Goal: Entertainment & Leisure: Browse casually

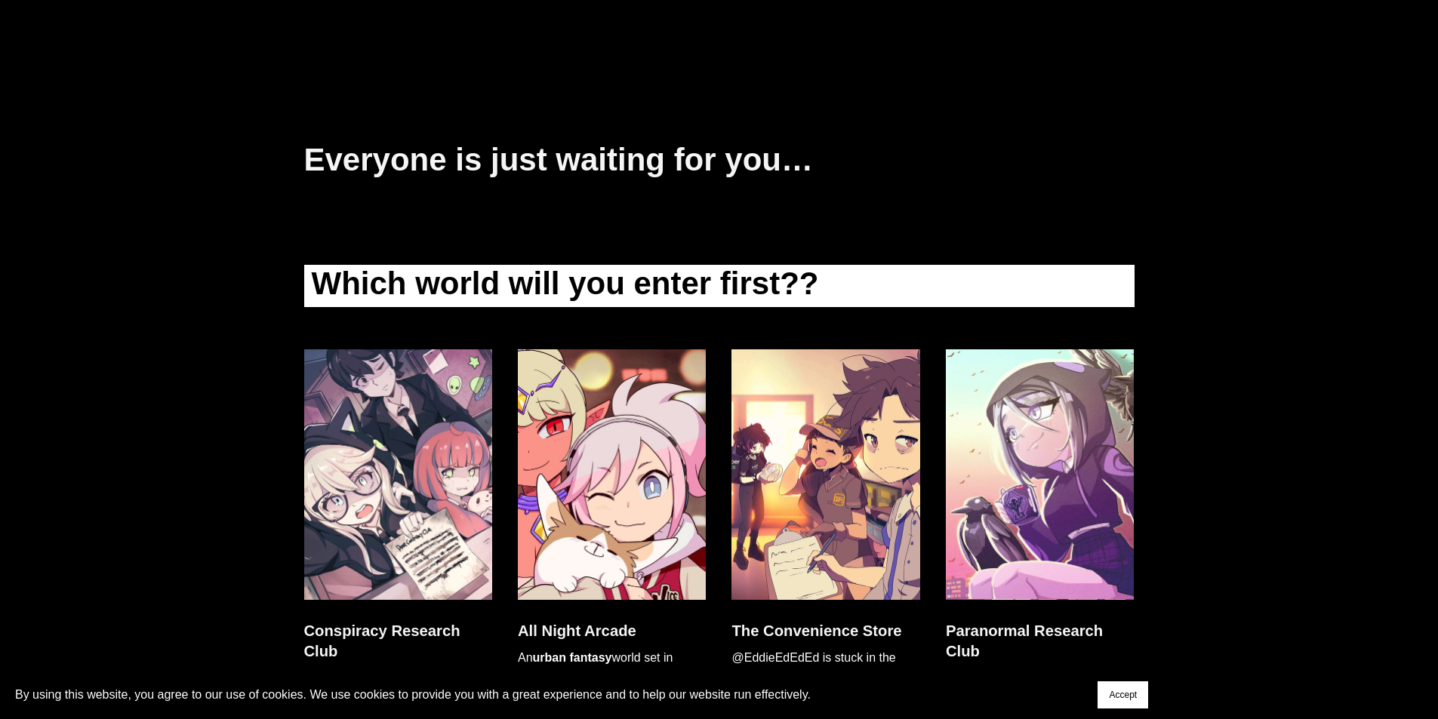
drag, startPoint x: 248, startPoint y: 273, endPoint x: 234, endPoint y: 356, distance: 84.1
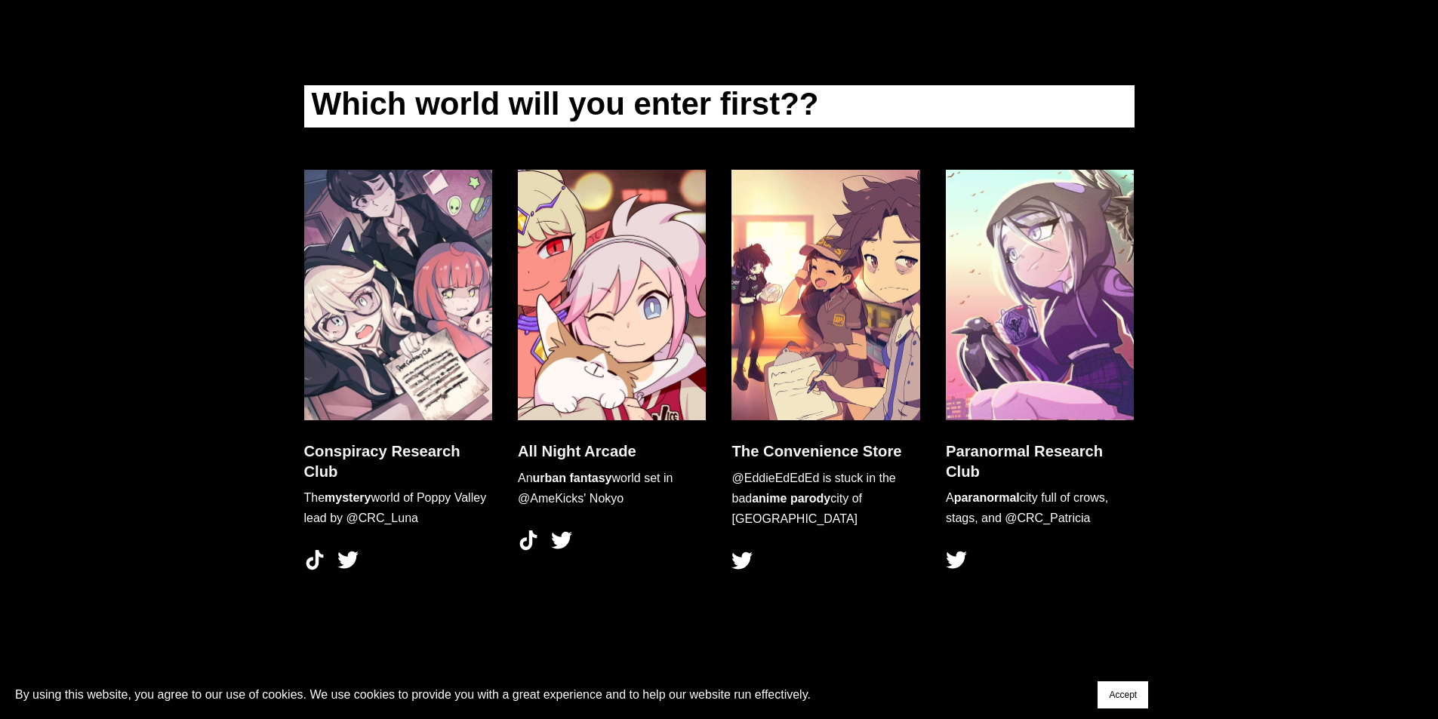
scroll to position [4324, 0]
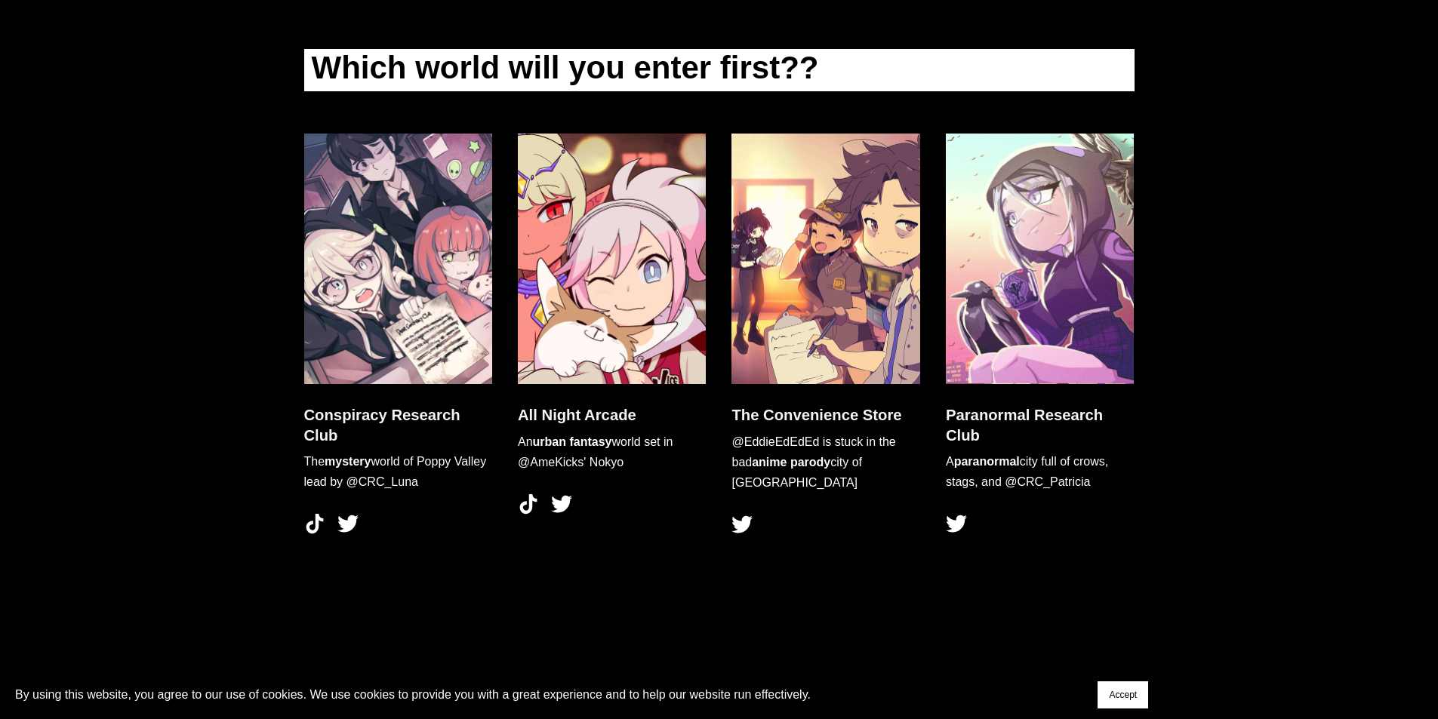
drag, startPoint x: 215, startPoint y: 454, endPoint x: 216, endPoint y: 513, distance: 59.6
drag, startPoint x: 274, startPoint y: 424, endPoint x: 343, endPoint y: 440, distance: 70.5
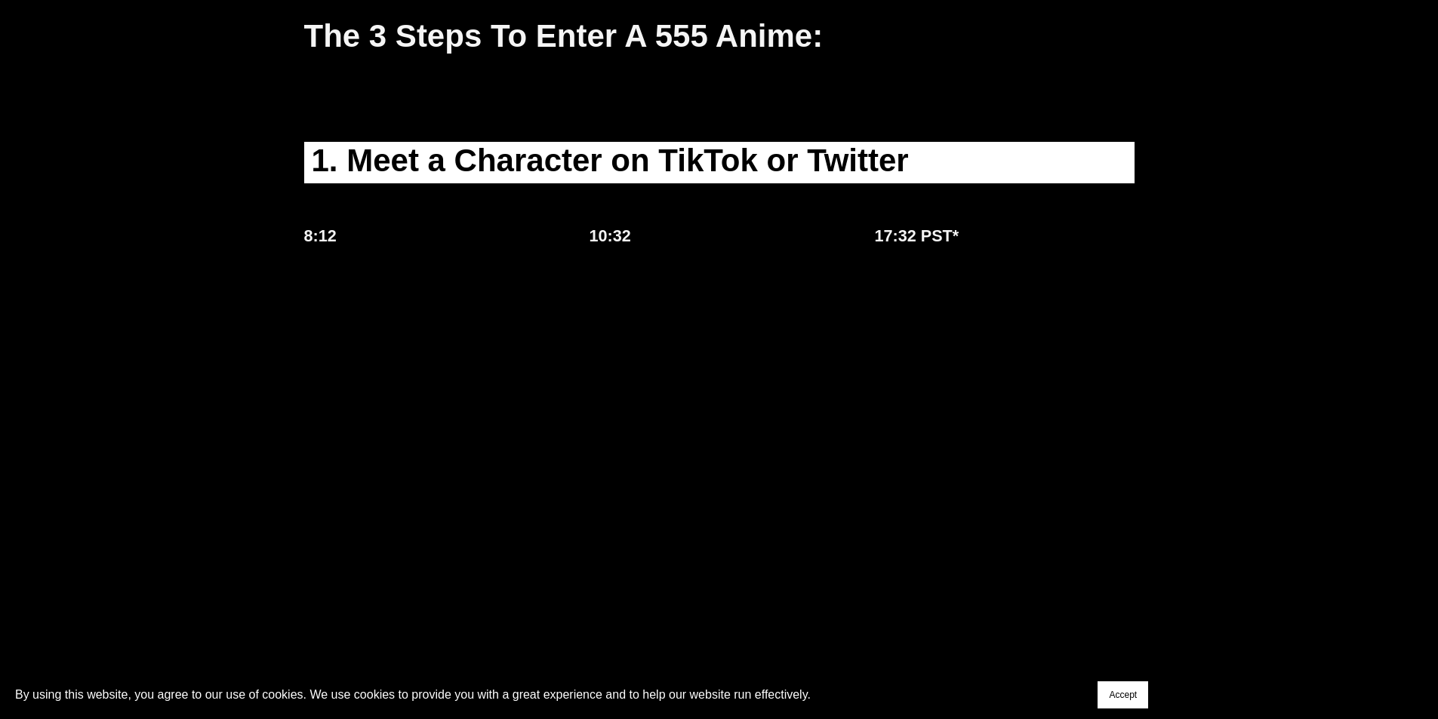
scroll to position [0, 0]
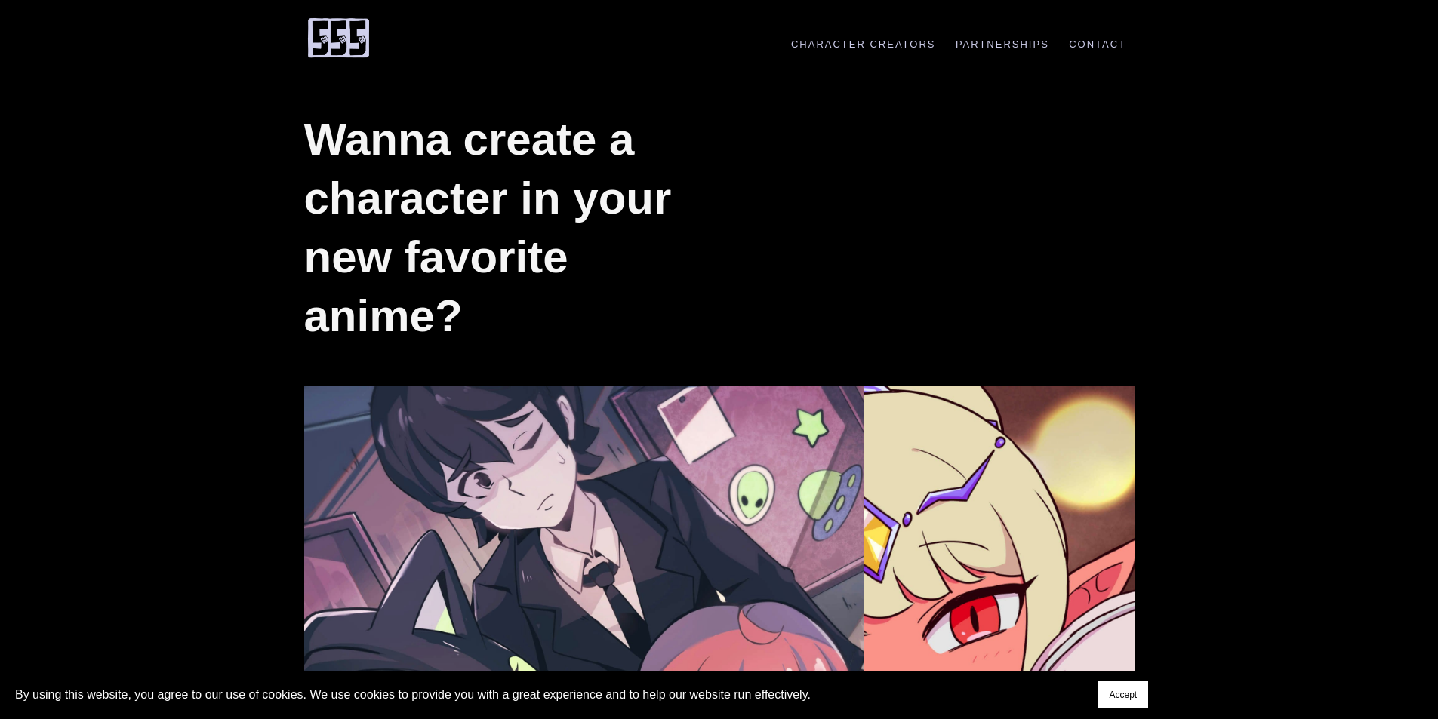
drag, startPoint x: 1321, startPoint y: 481, endPoint x: 1311, endPoint y: 242, distance: 238.7
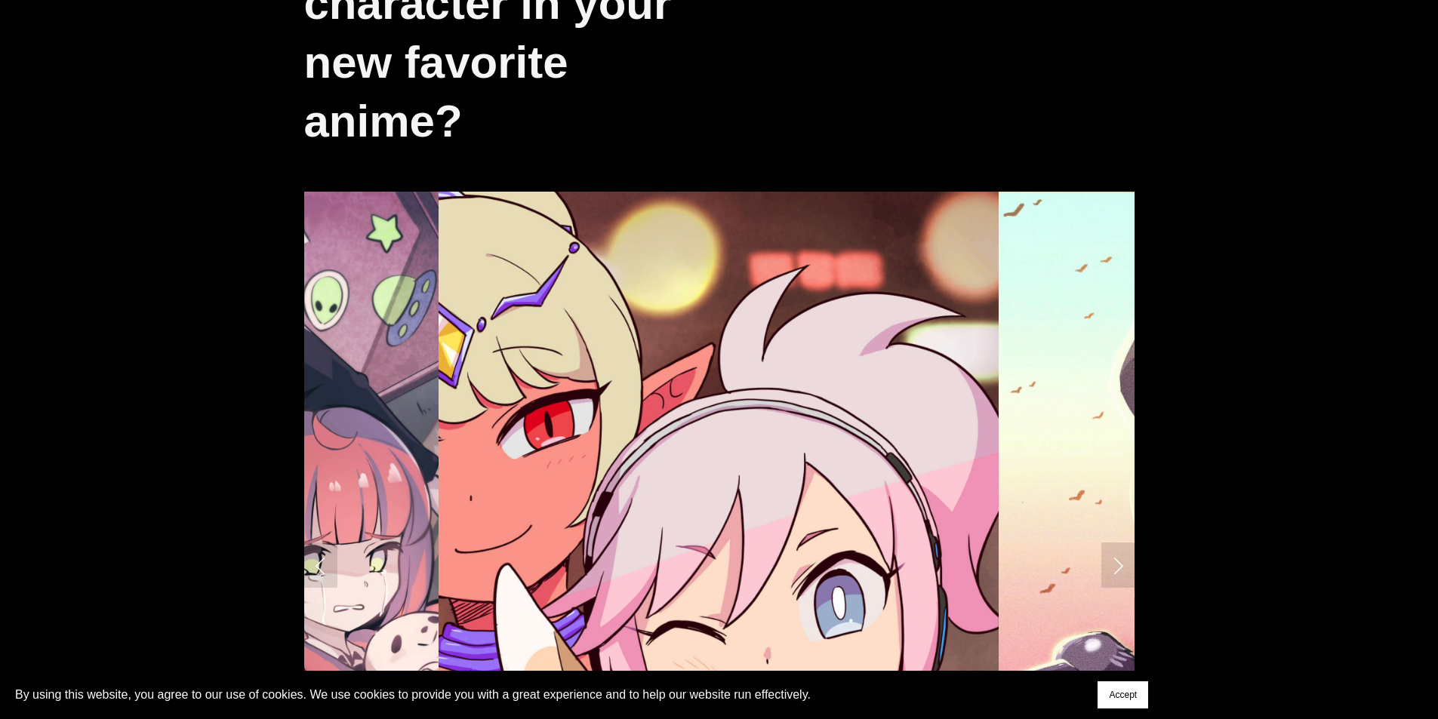
scroll to position [226, 0]
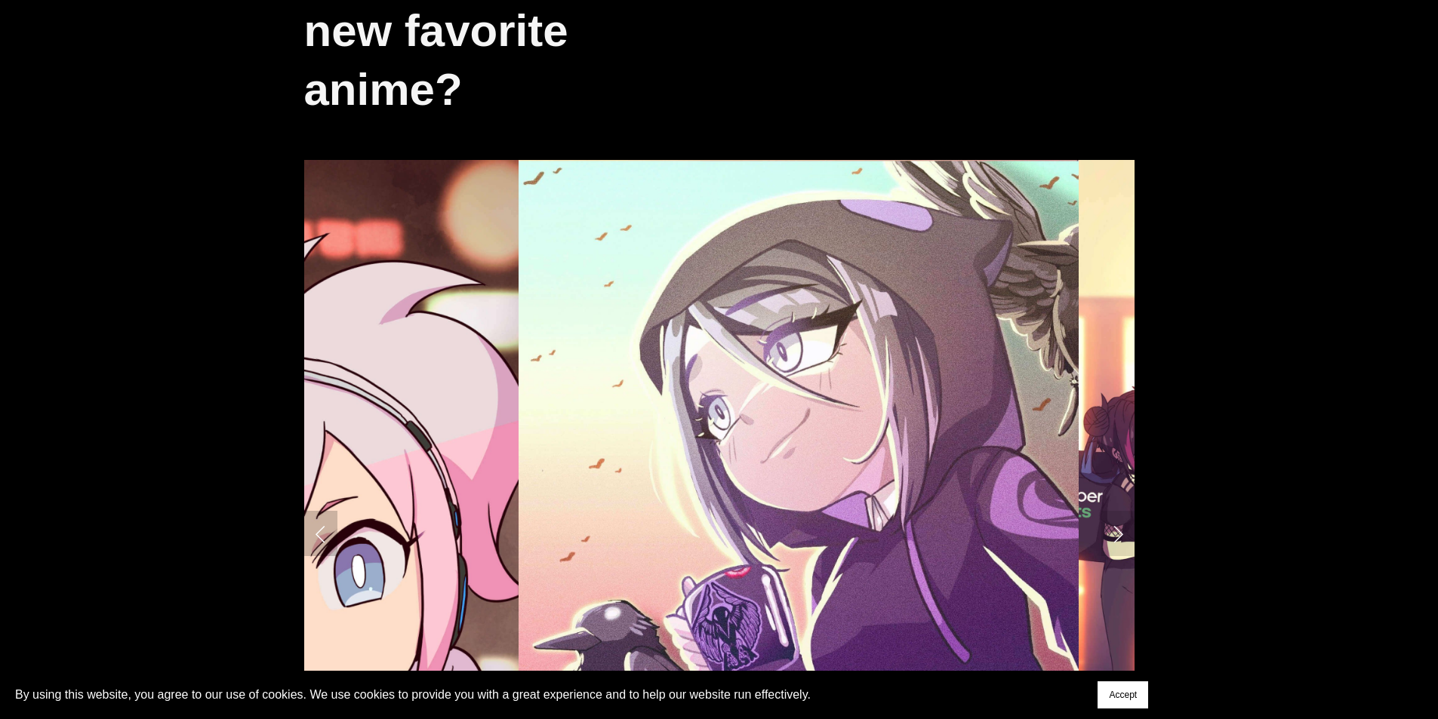
click at [322, 520] on link "Previous Slide" at bounding box center [320, 533] width 33 height 45
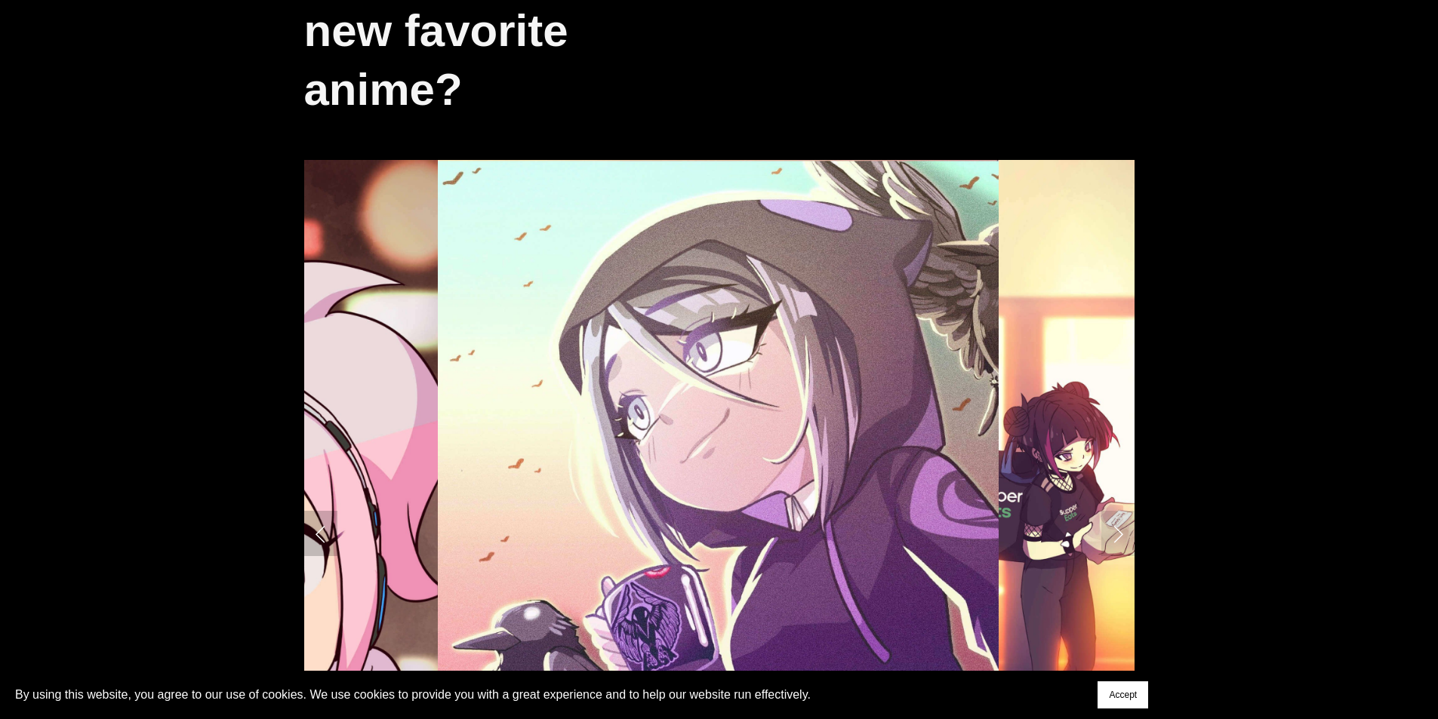
click at [322, 519] on link "Previous Slide" at bounding box center [320, 533] width 33 height 45
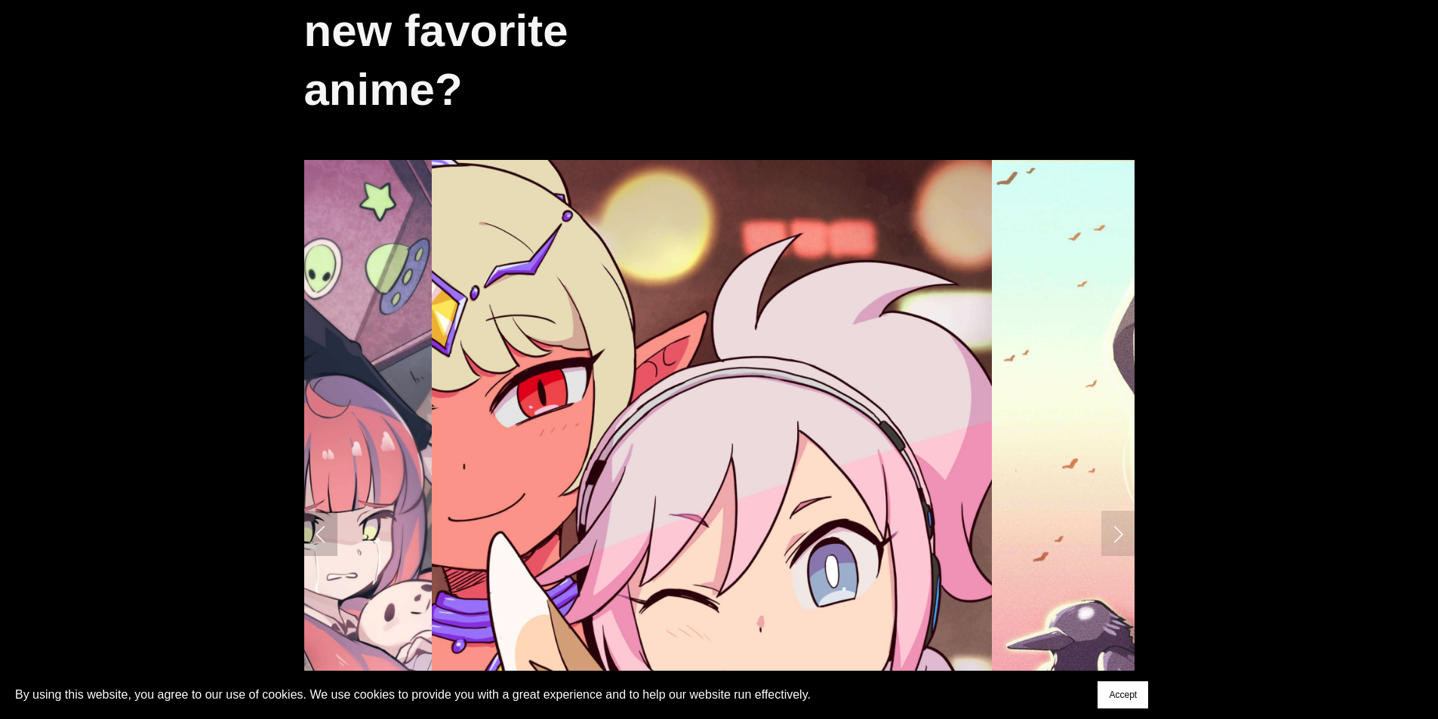
click at [309, 533] on link "Previous Slide" at bounding box center [320, 533] width 33 height 45
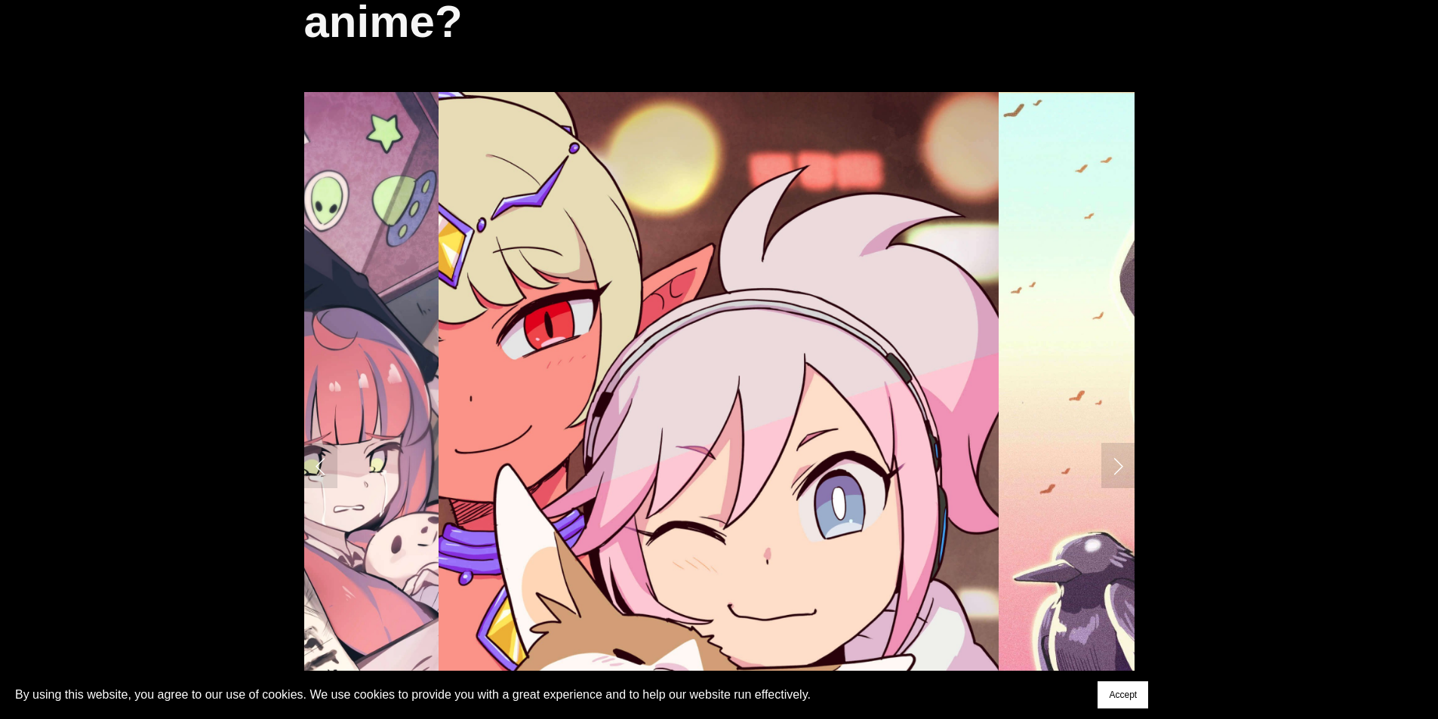
scroll to position [302, 0]
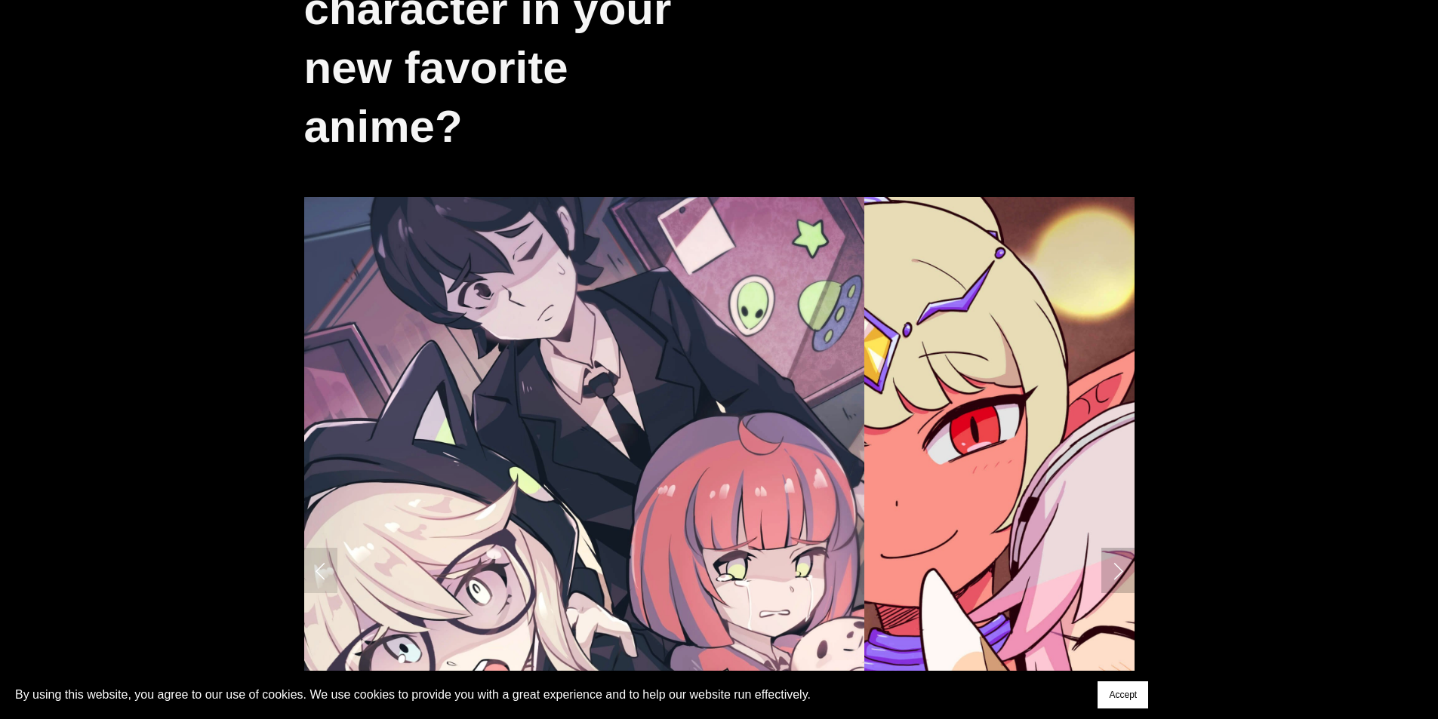
scroll to position [453, 0]
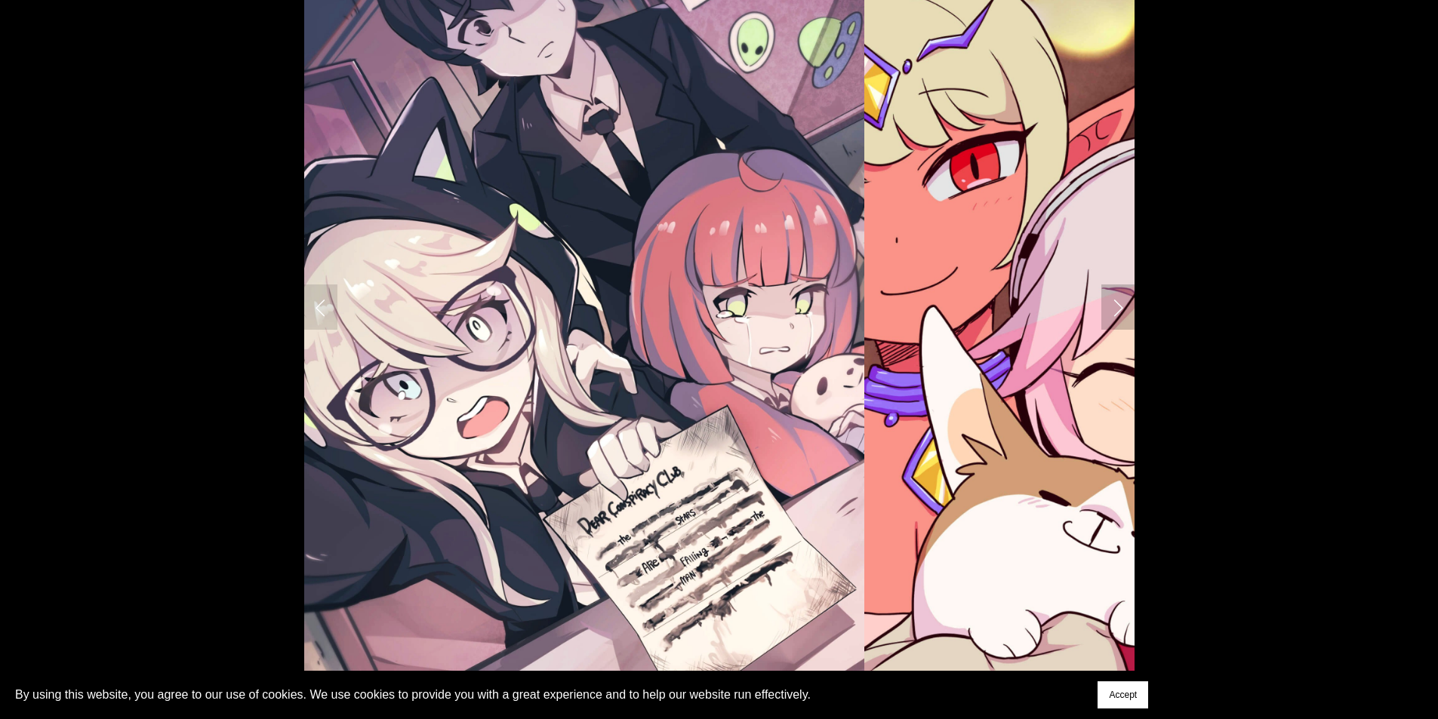
click at [1105, 291] on link "Next Slide" at bounding box center [1117, 307] width 33 height 45
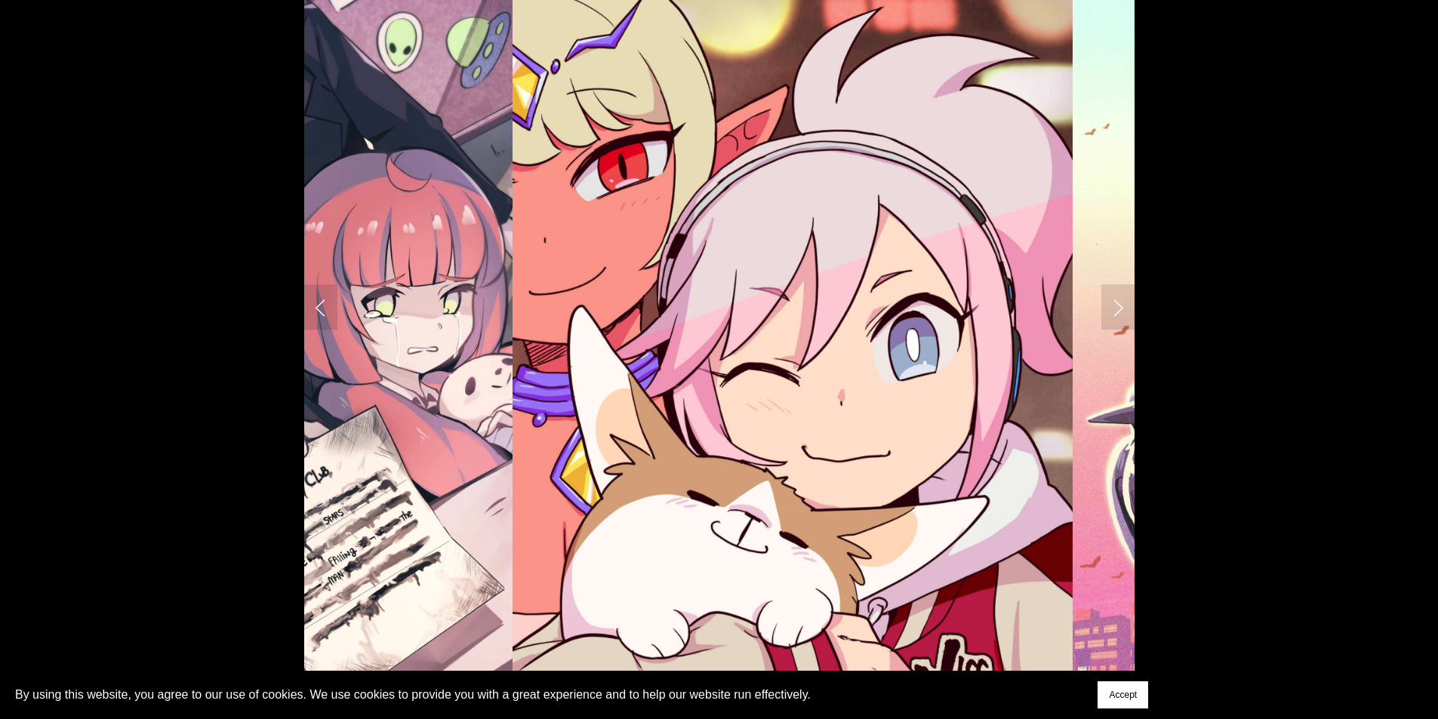
click at [896, 280] on img at bounding box center [792, 307] width 561 height 747
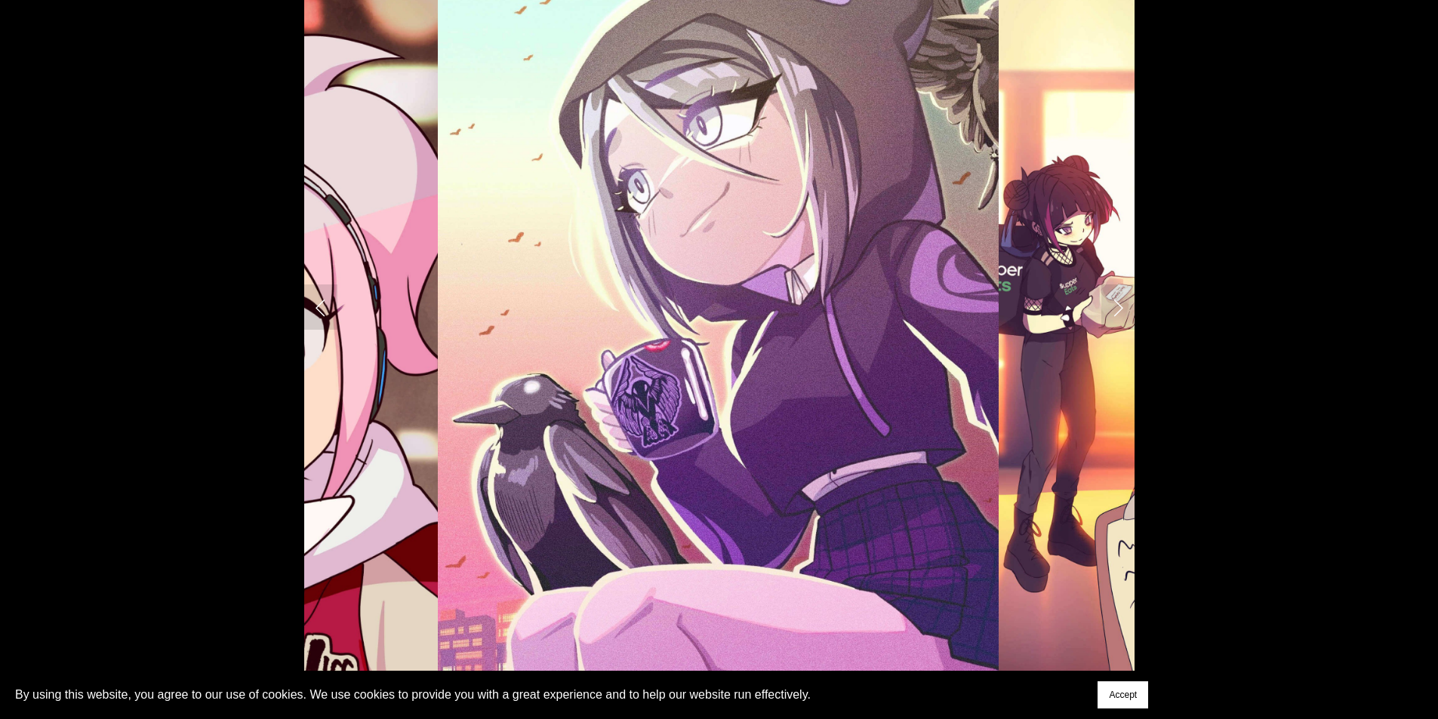
click at [883, 189] on img at bounding box center [718, 307] width 561 height 747
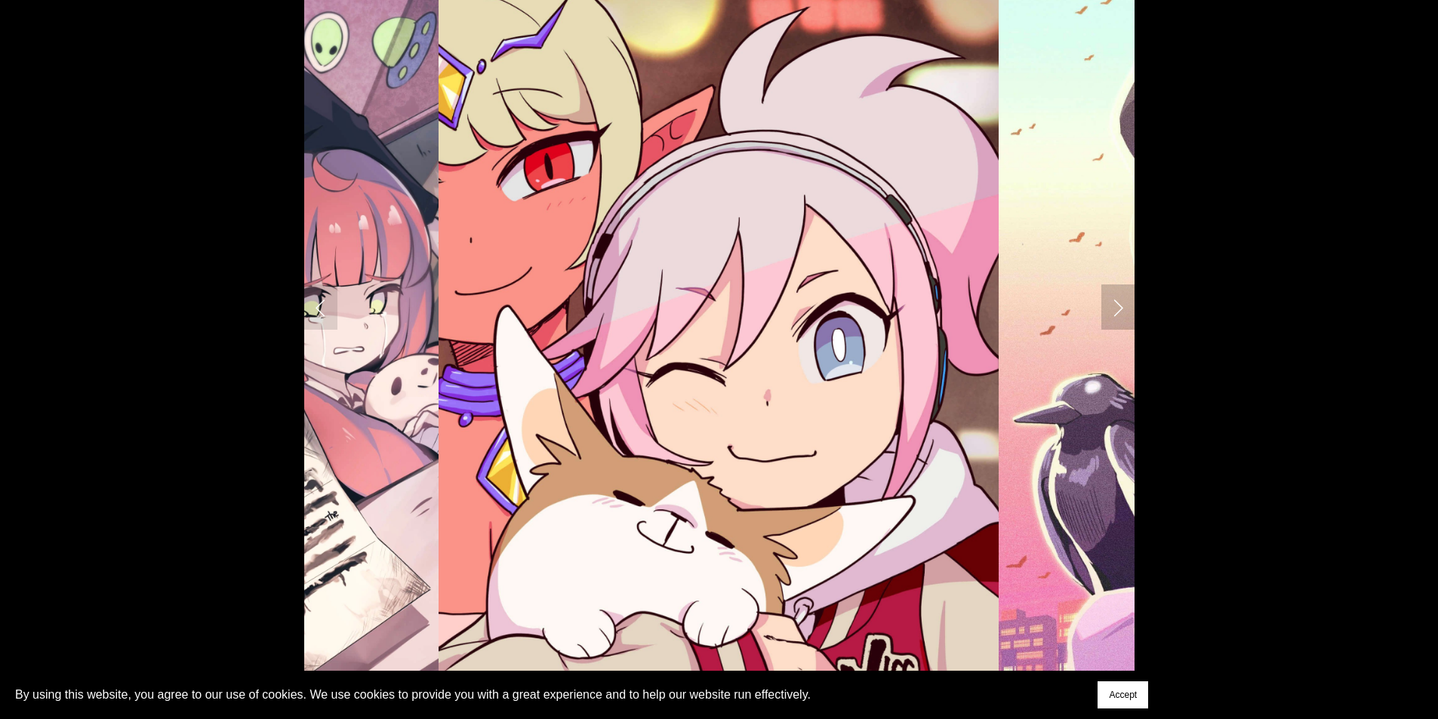
click at [1134, 305] on link "Next Slide" at bounding box center [1117, 307] width 33 height 45
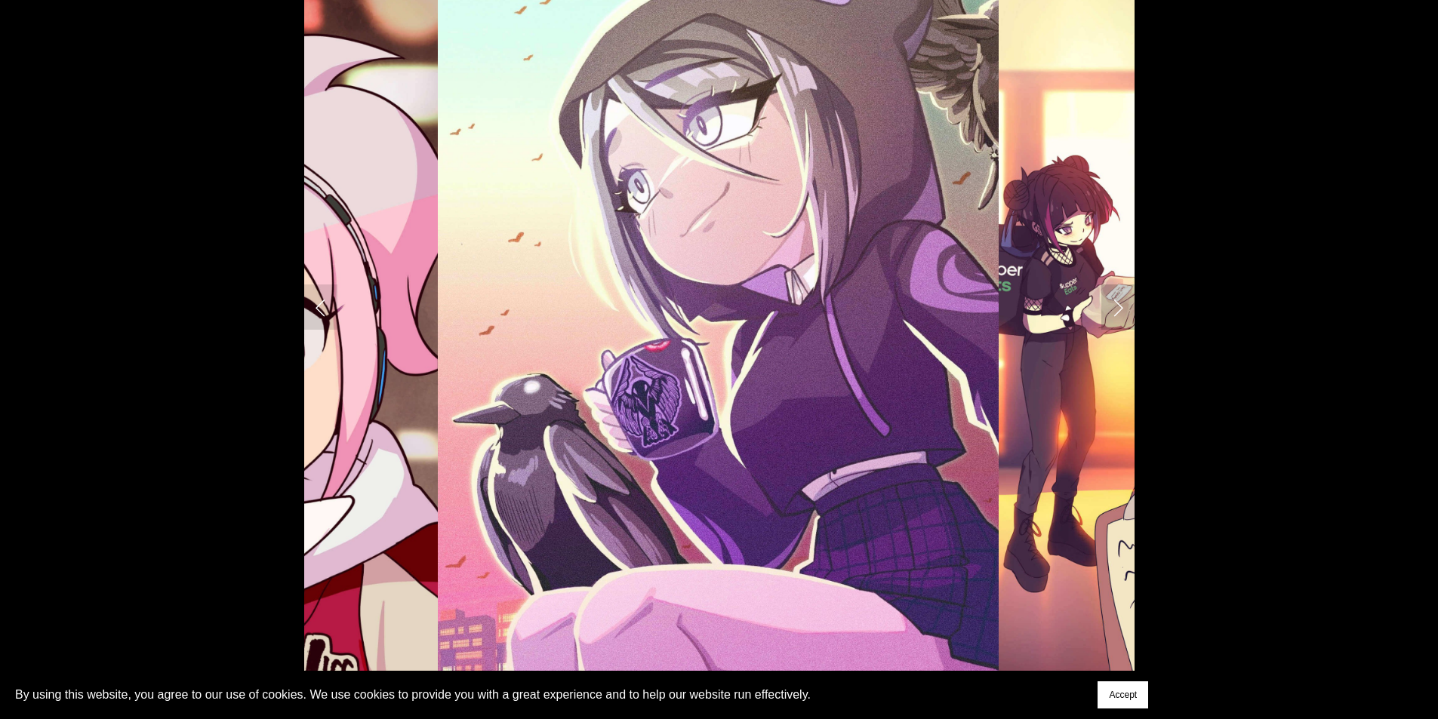
click at [1134, 303] on link "Next Slide" at bounding box center [1117, 307] width 33 height 45
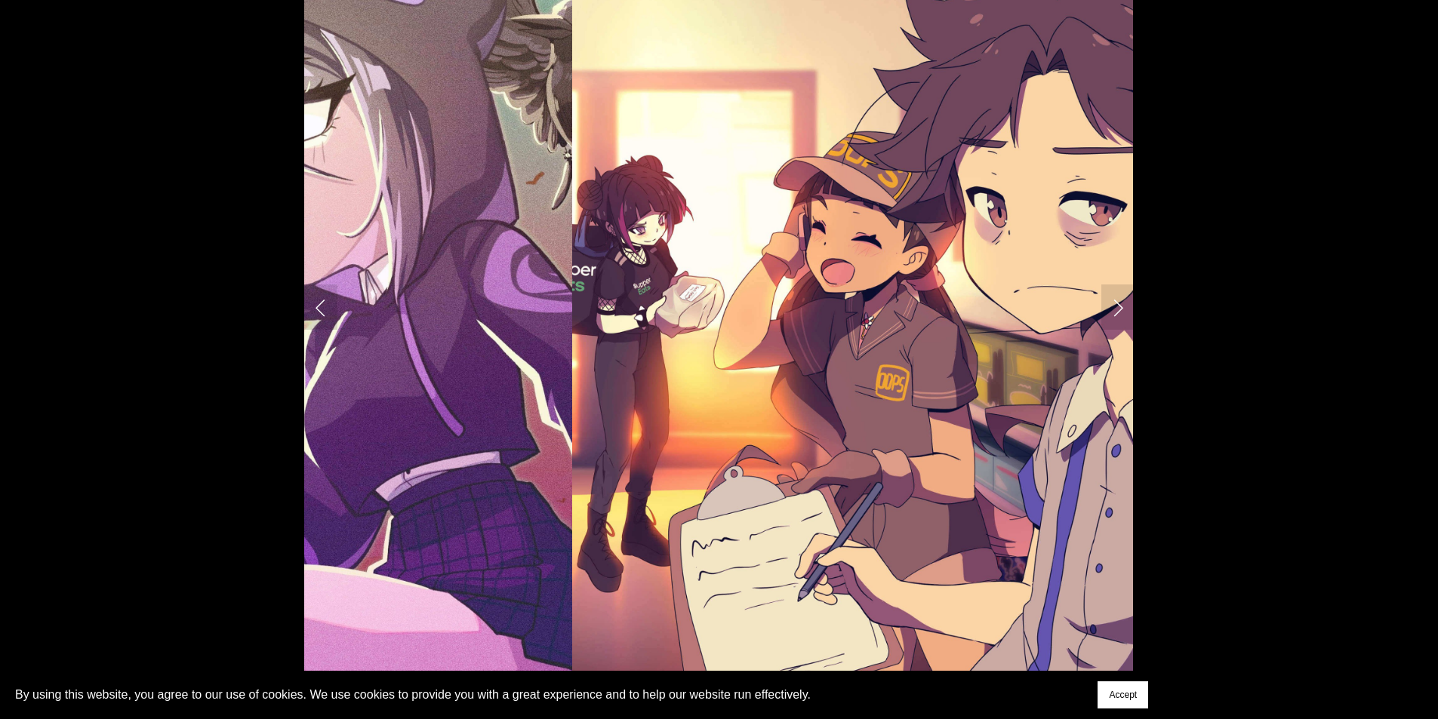
click at [852, 262] on img at bounding box center [852, 307] width 561 height 747
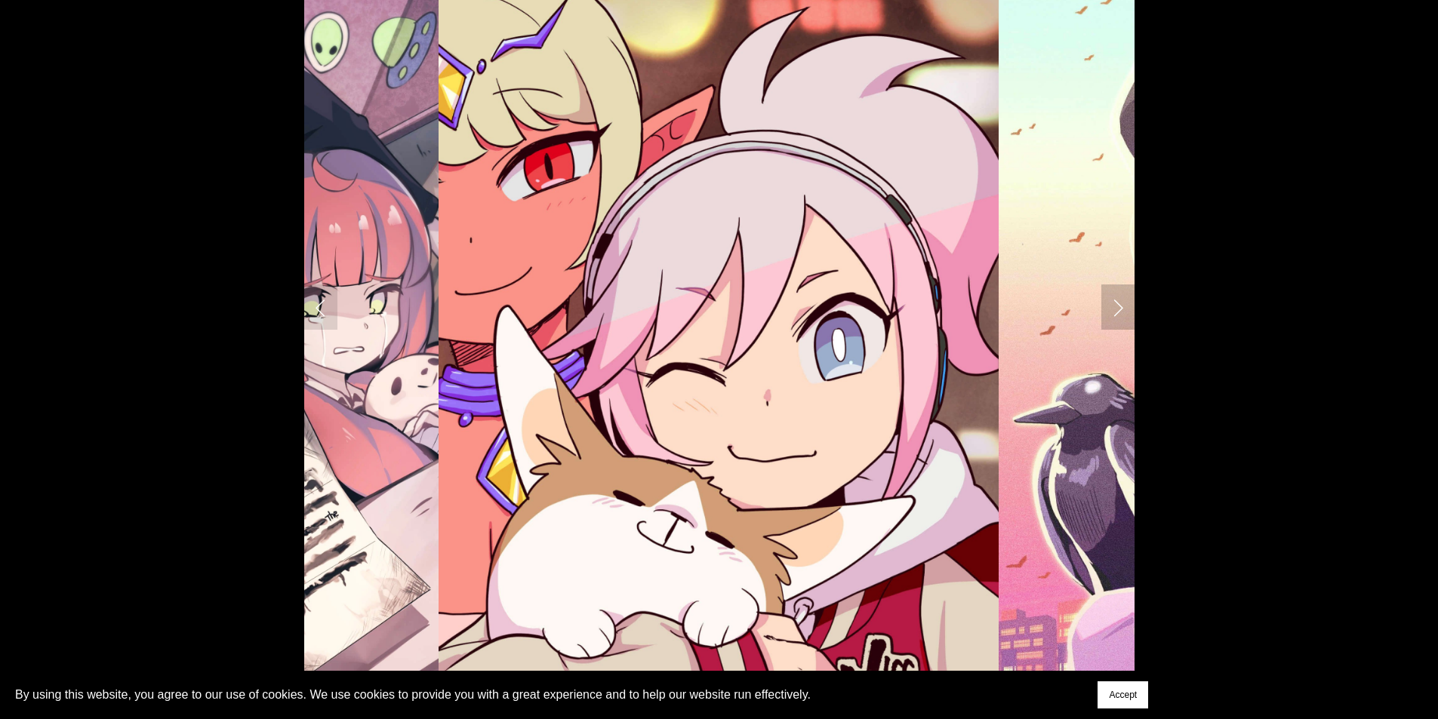
click at [1111, 310] on link "Next Slide" at bounding box center [1117, 307] width 33 height 45
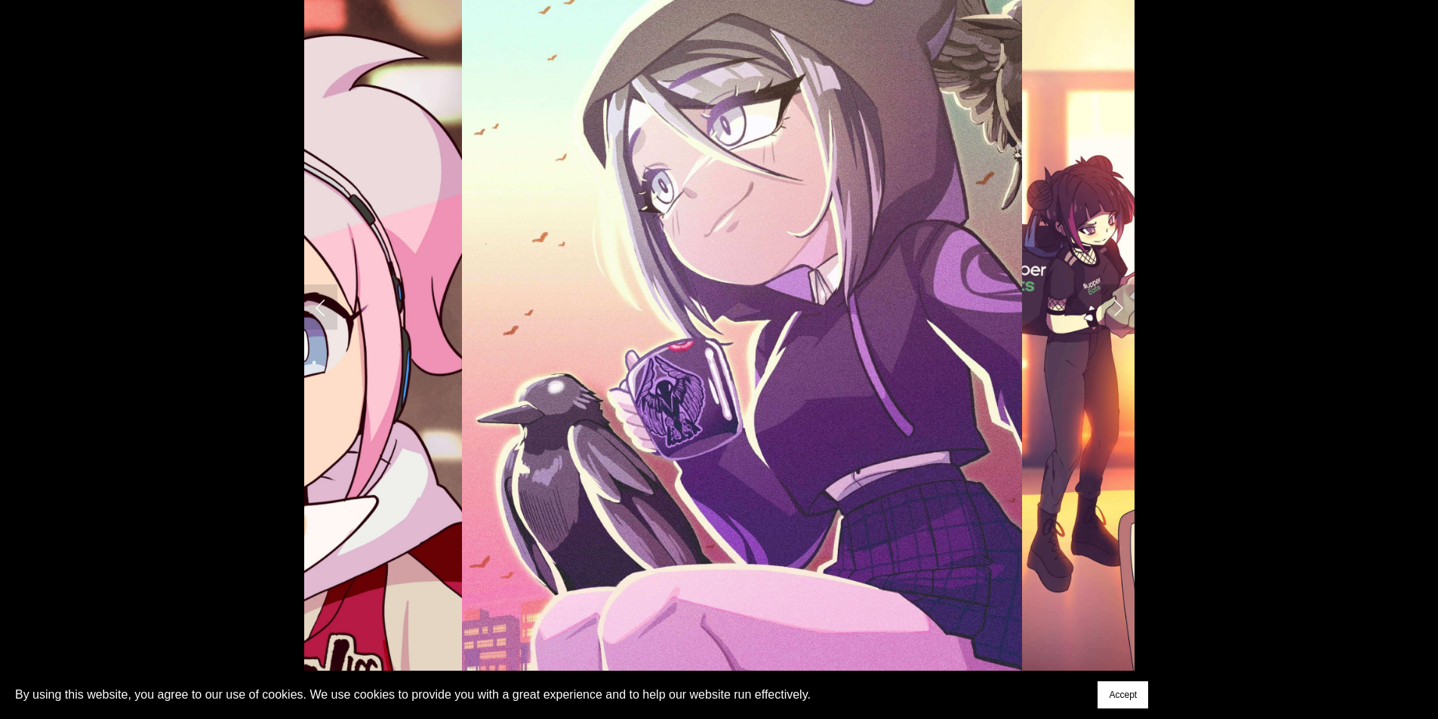
click at [1111, 310] on link "Next Slide" at bounding box center [1117, 307] width 33 height 45
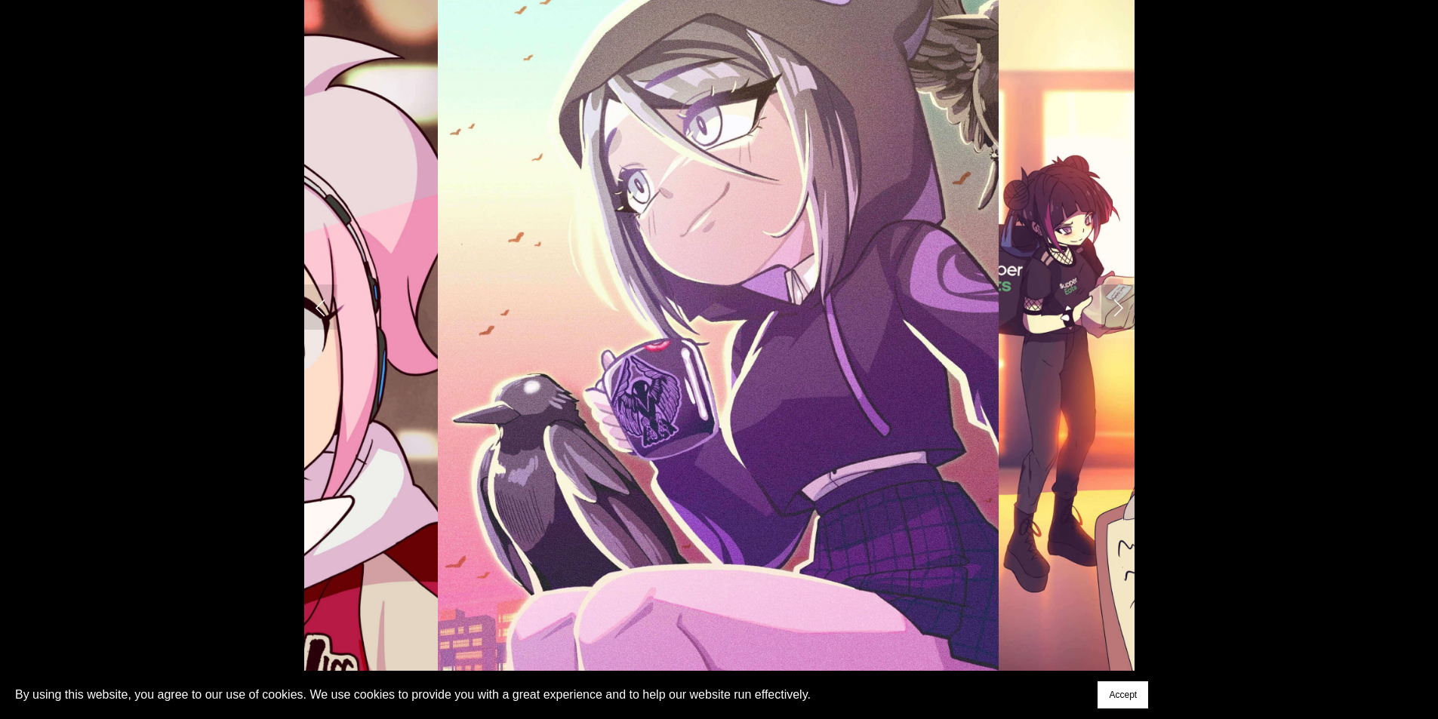
click at [1111, 310] on link "Next Slide" at bounding box center [1117, 307] width 33 height 45
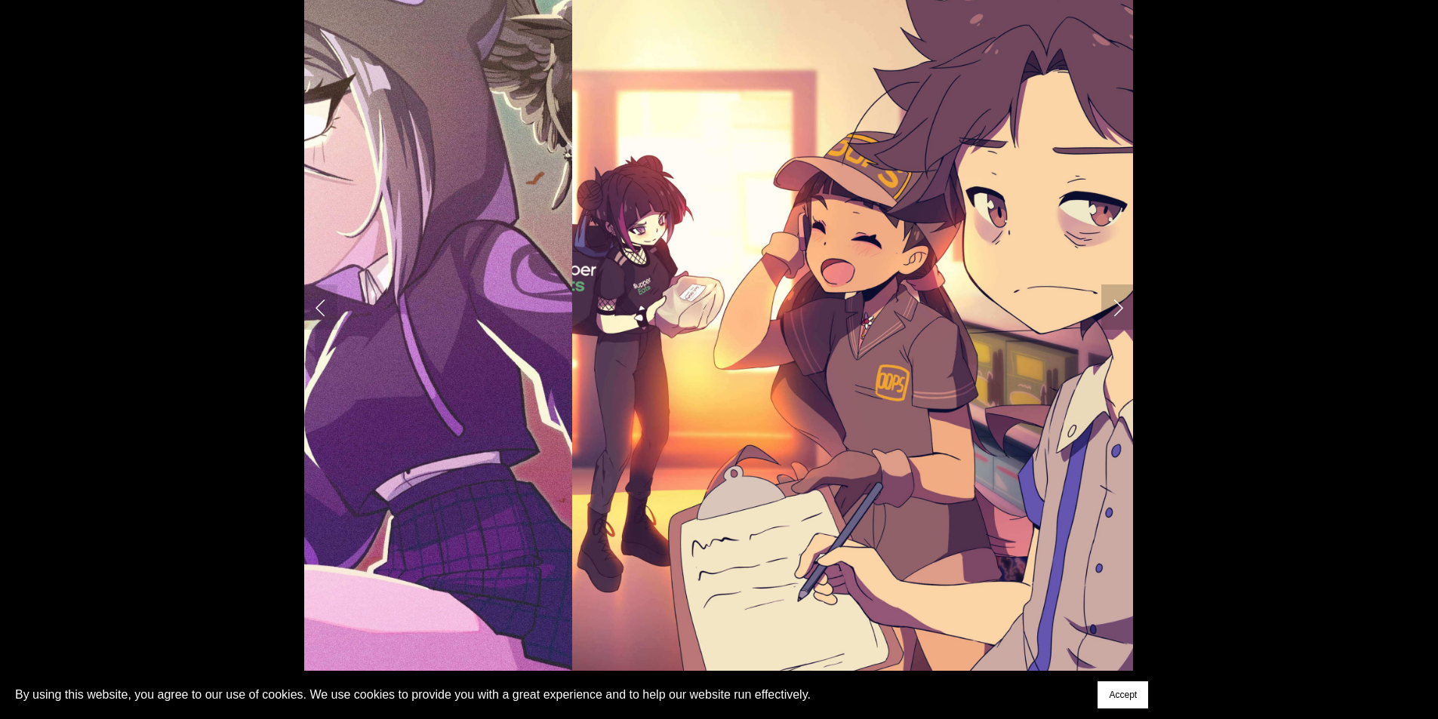
click at [1111, 310] on link "Next Slide" at bounding box center [1117, 307] width 33 height 45
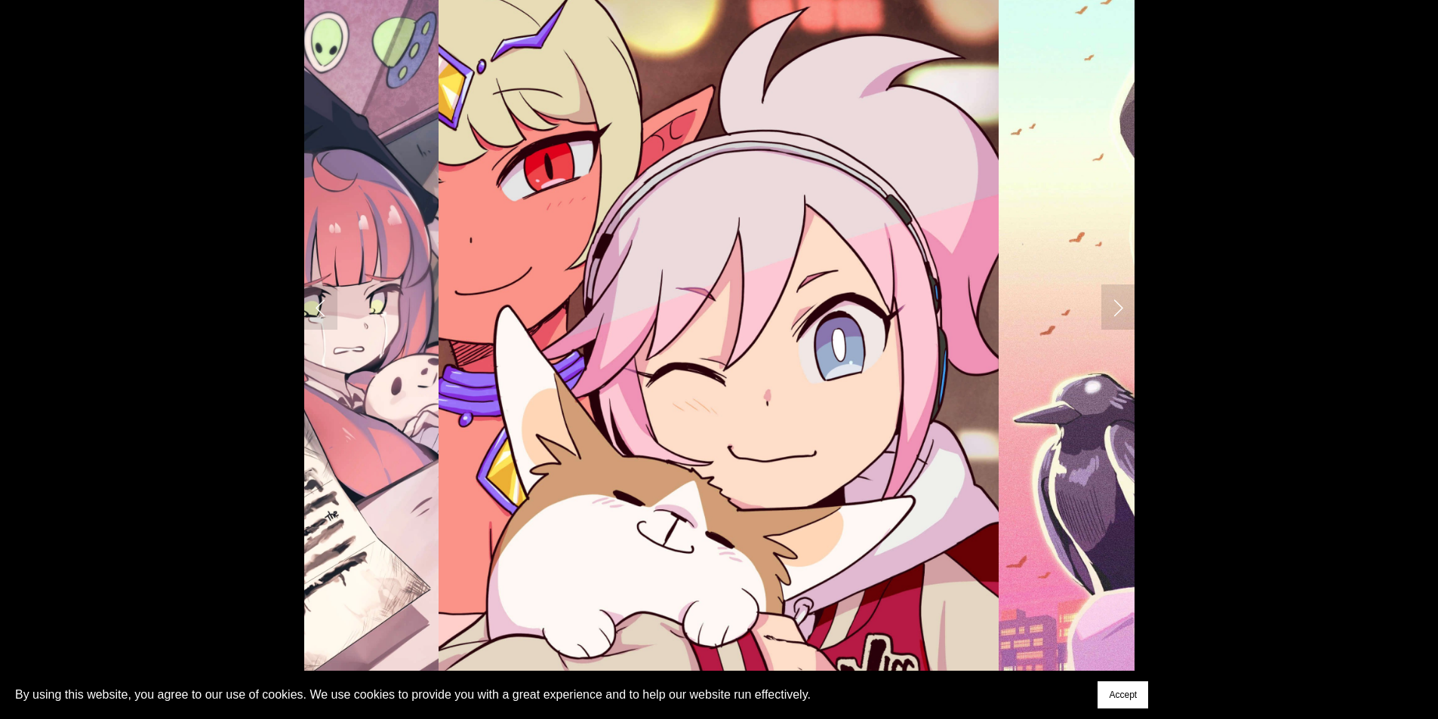
click at [1134, 295] on div at bounding box center [719, 307] width 856 height 768
click at [1117, 290] on link "Next Slide" at bounding box center [1117, 307] width 33 height 45
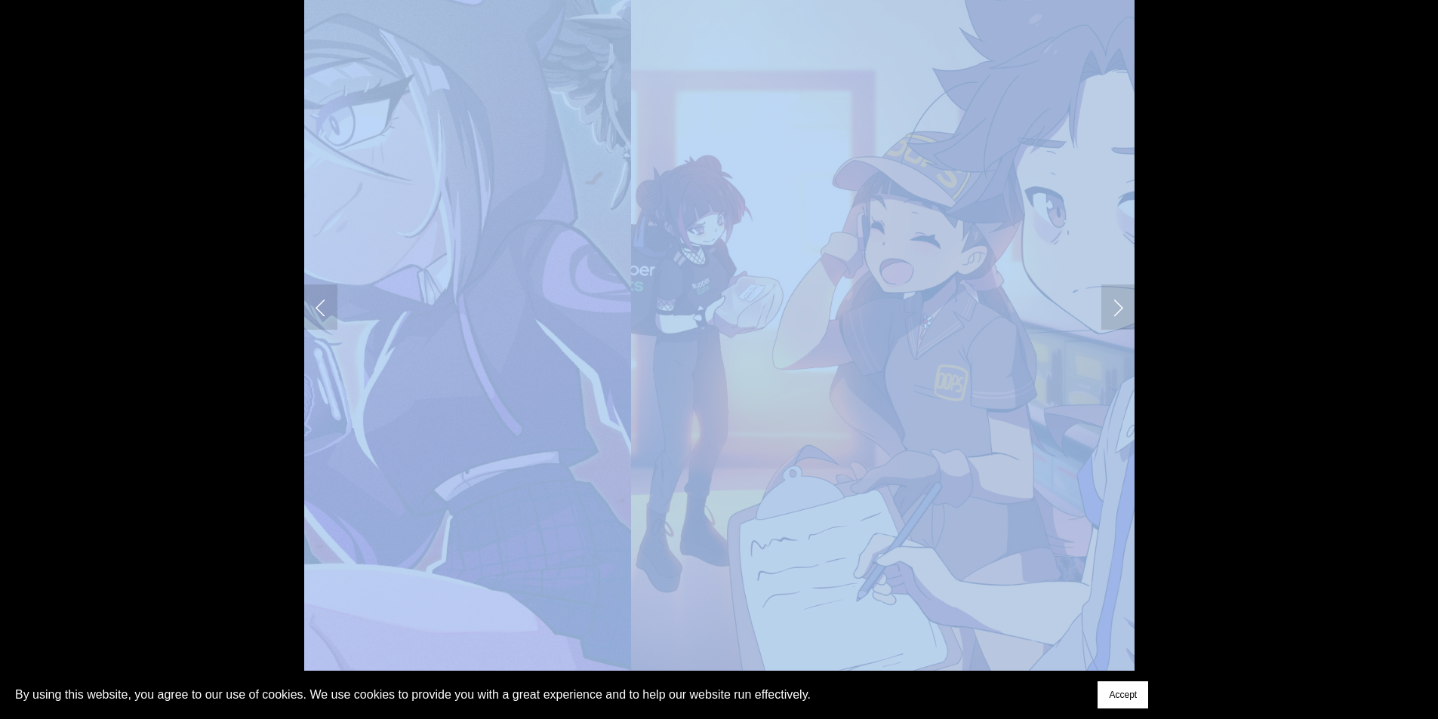
drag, startPoint x: 1113, startPoint y: 294, endPoint x: 1253, endPoint y: 263, distance: 143.9
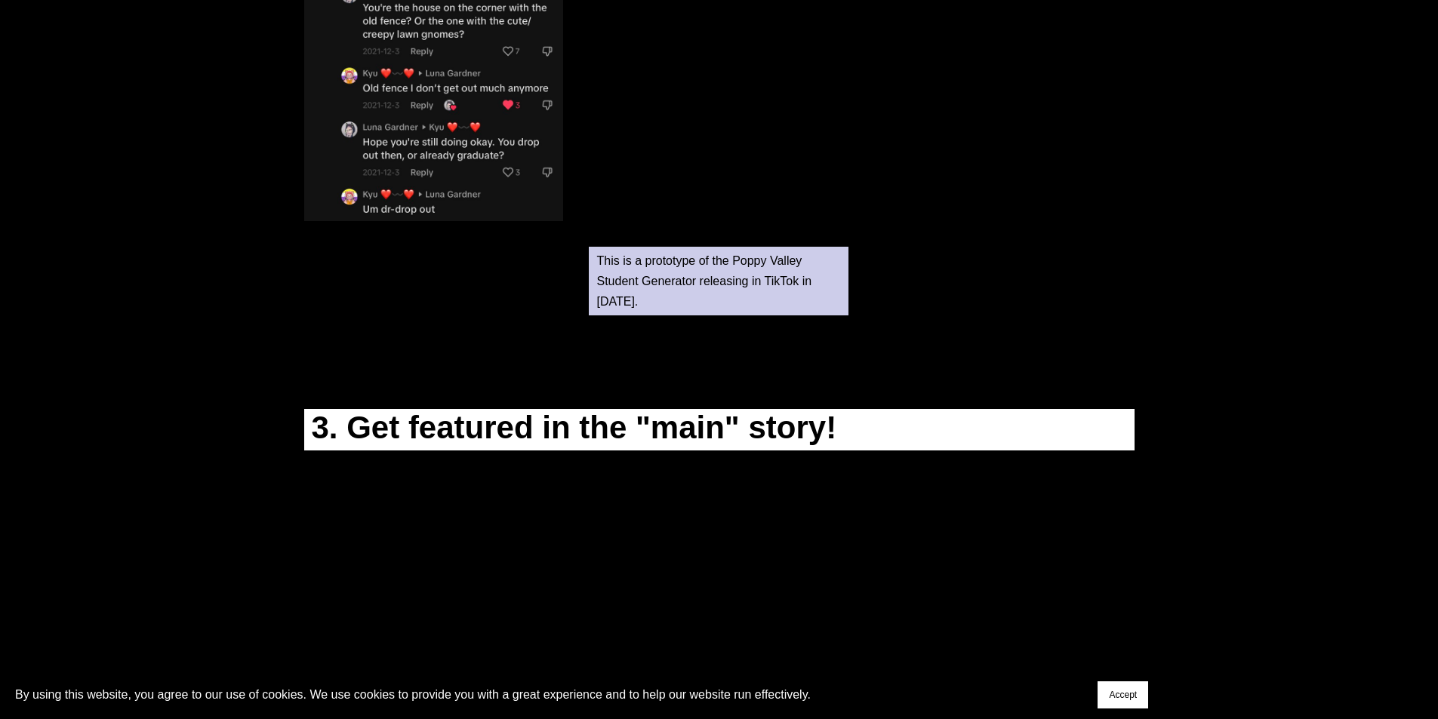
scroll to position [2566, 0]
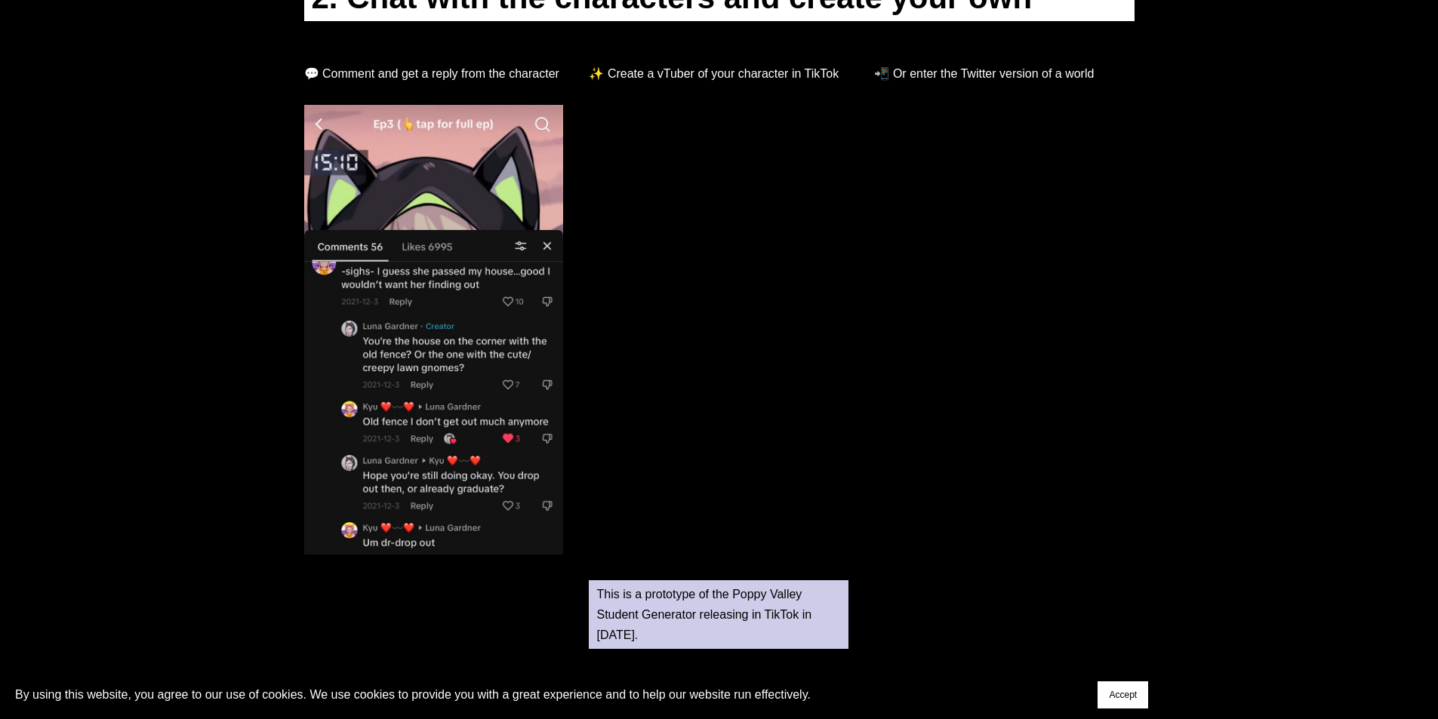
drag, startPoint x: 1333, startPoint y: 521, endPoint x: 1325, endPoint y: 489, distance: 32.6
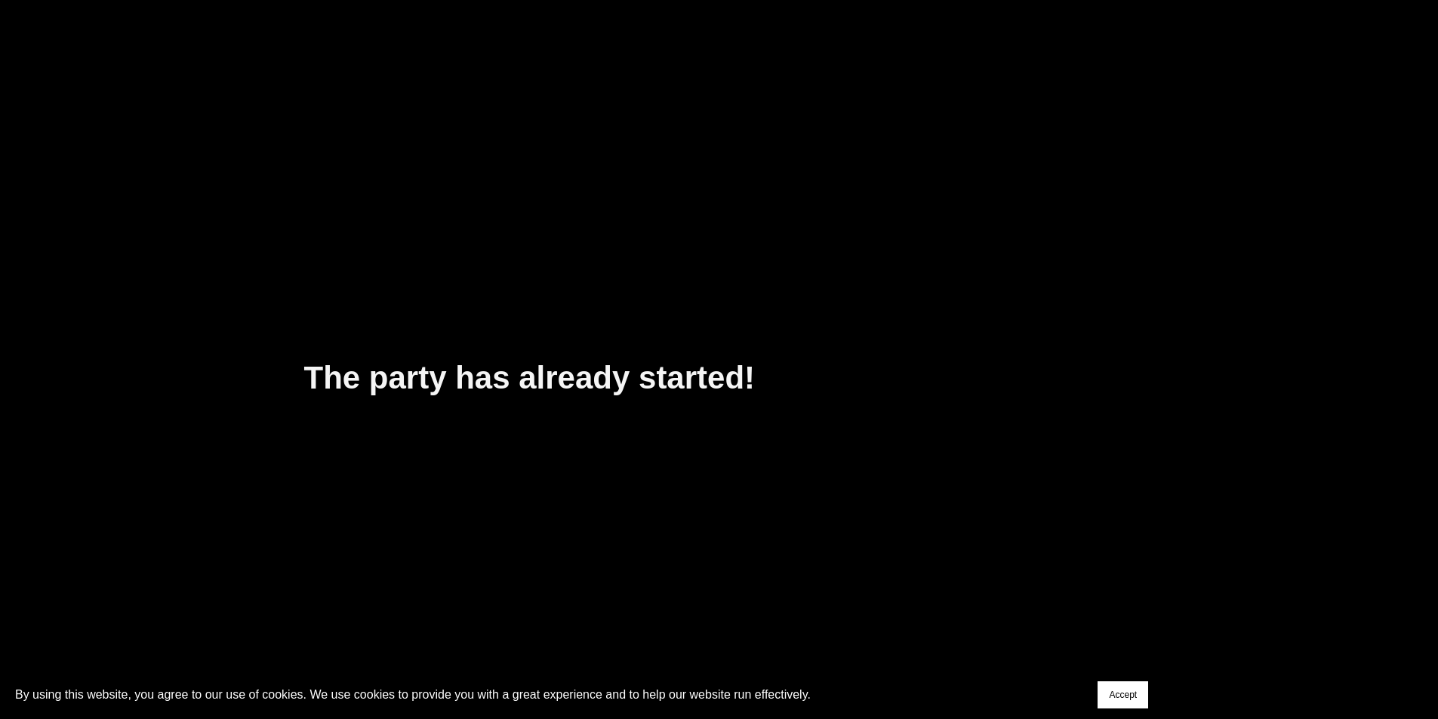
drag, startPoint x: 1280, startPoint y: 399, endPoint x: 1251, endPoint y: 573, distance: 176.1
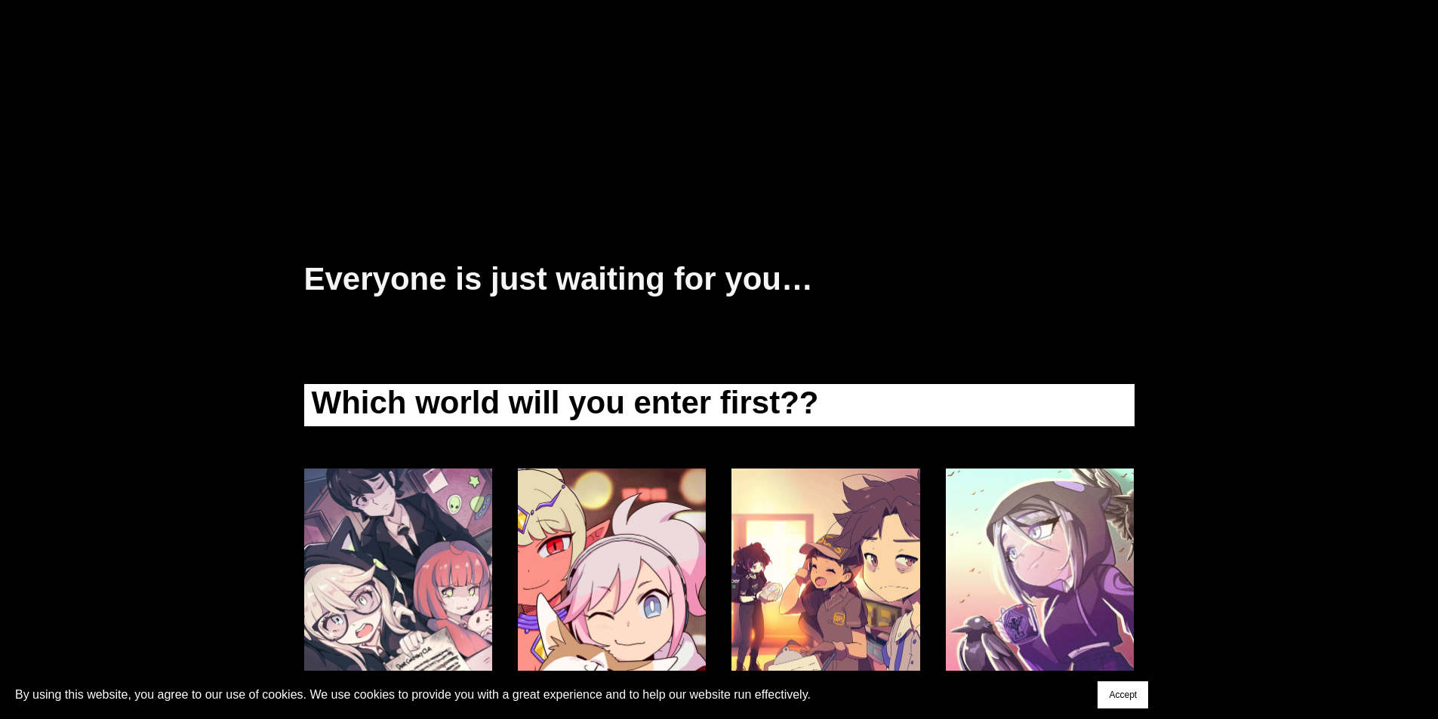
drag, startPoint x: 1264, startPoint y: 448, endPoint x: 1262, endPoint y: 589, distance: 141.2
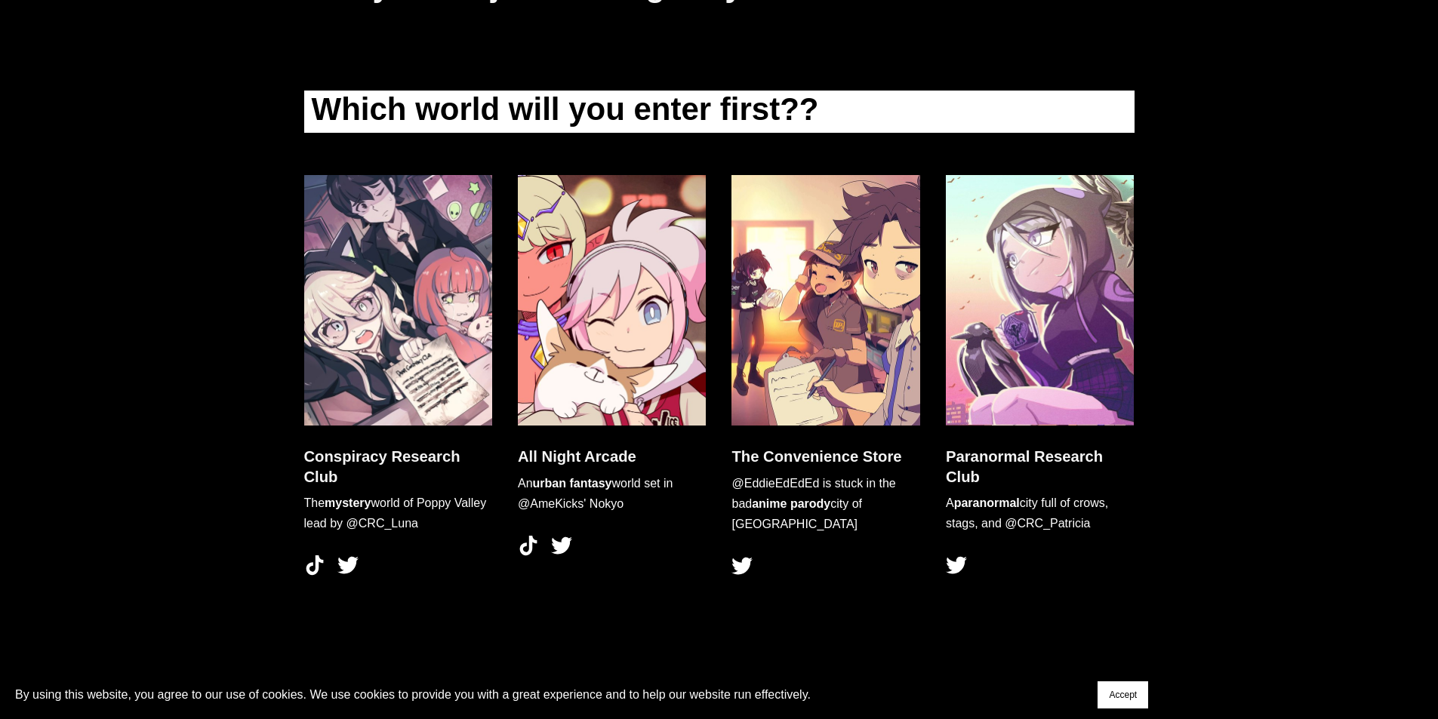
drag, startPoint x: 1294, startPoint y: 393, endPoint x: 1298, endPoint y: 489, distance: 95.9
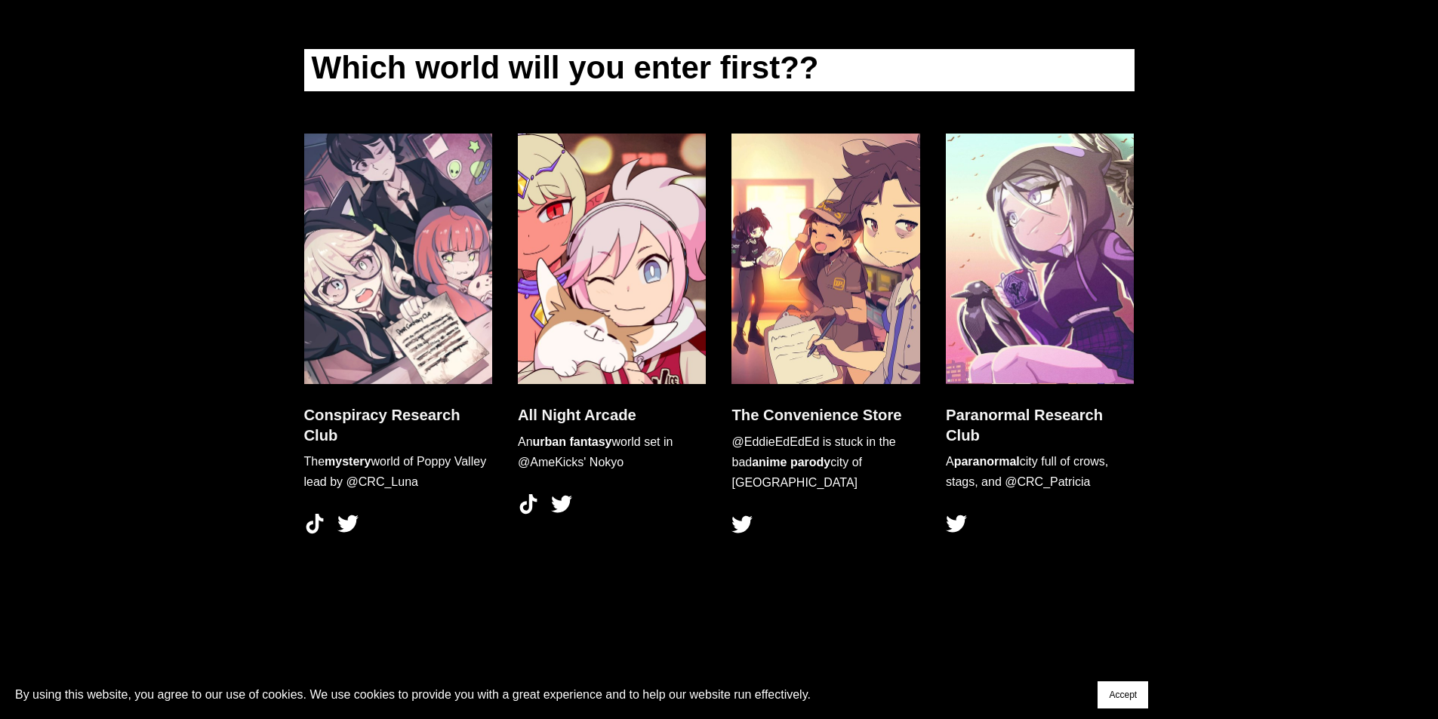
drag, startPoint x: 1311, startPoint y: 405, endPoint x: 1310, endPoint y: 462, distance: 56.6
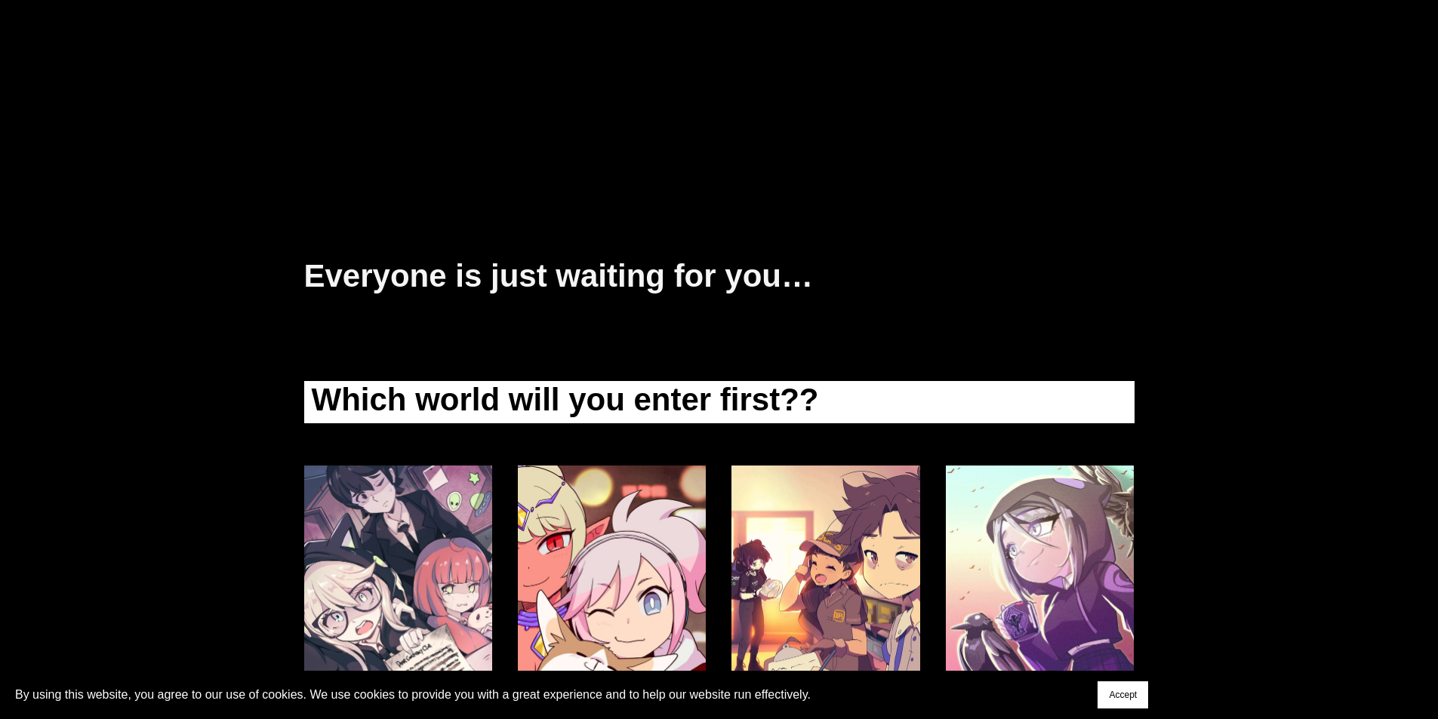
drag, startPoint x: 1310, startPoint y: 457, endPoint x: 1336, endPoint y: 312, distance: 147.9
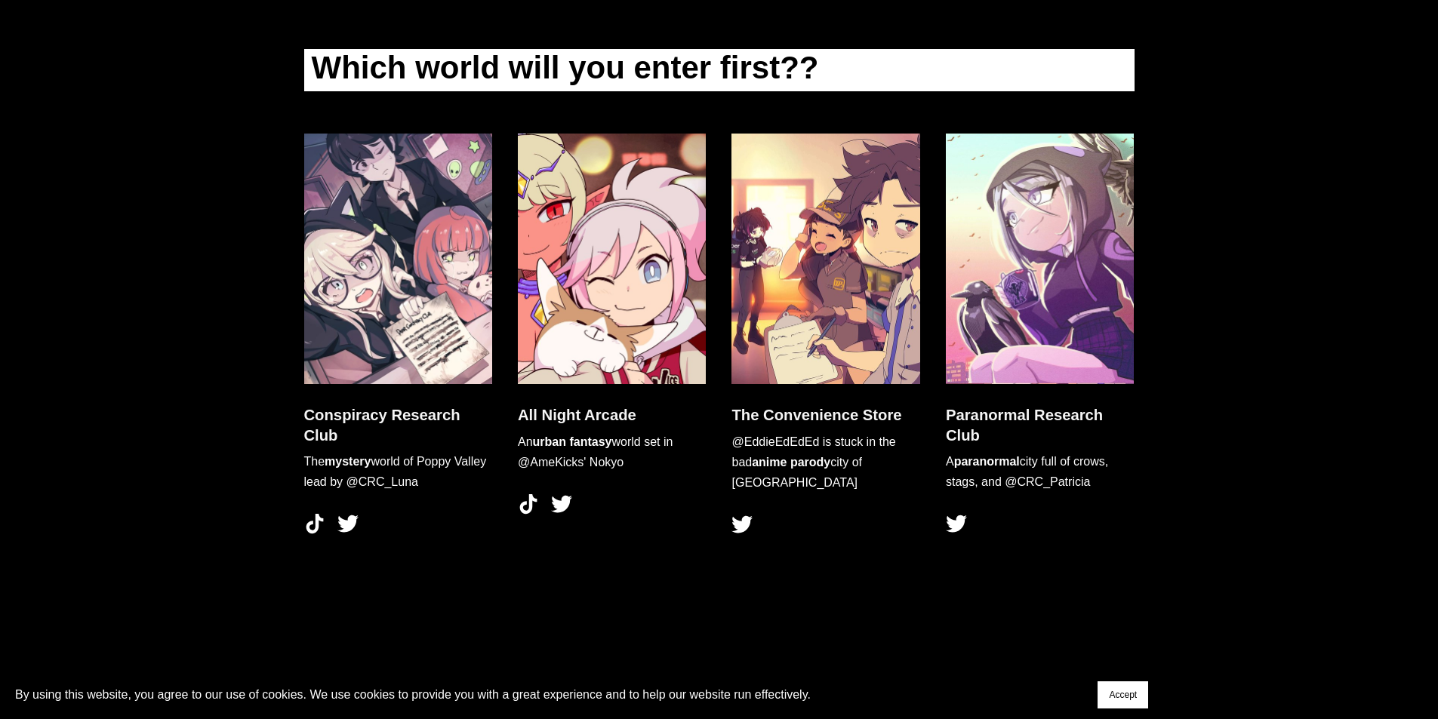
drag, startPoint x: 1362, startPoint y: 389, endPoint x: 1391, endPoint y: 524, distance: 138.1
click at [420, 282] on img at bounding box center [398, 259] width 189 height 251
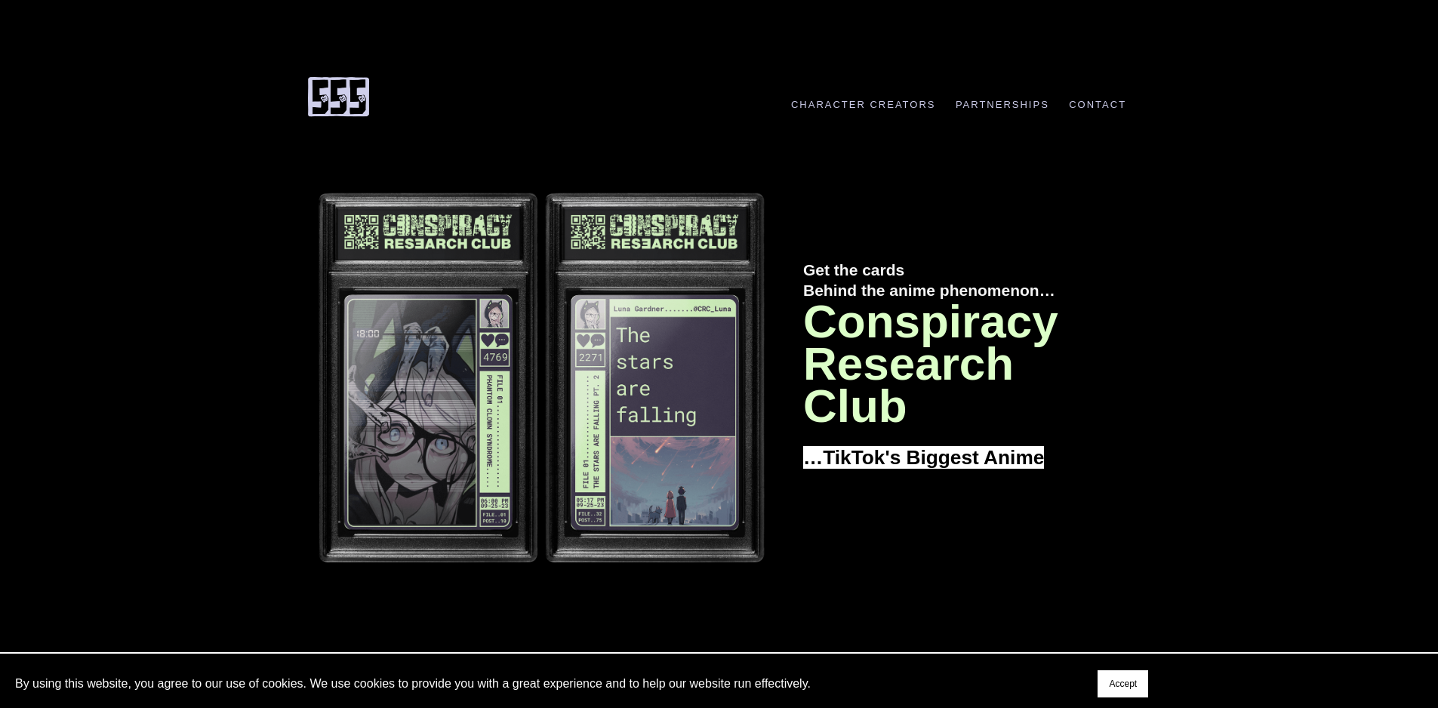
drag, startPoint x: 1369, startPoint y: 346, endPoint x: 1341, endPoint y: 183, distance: 166.1
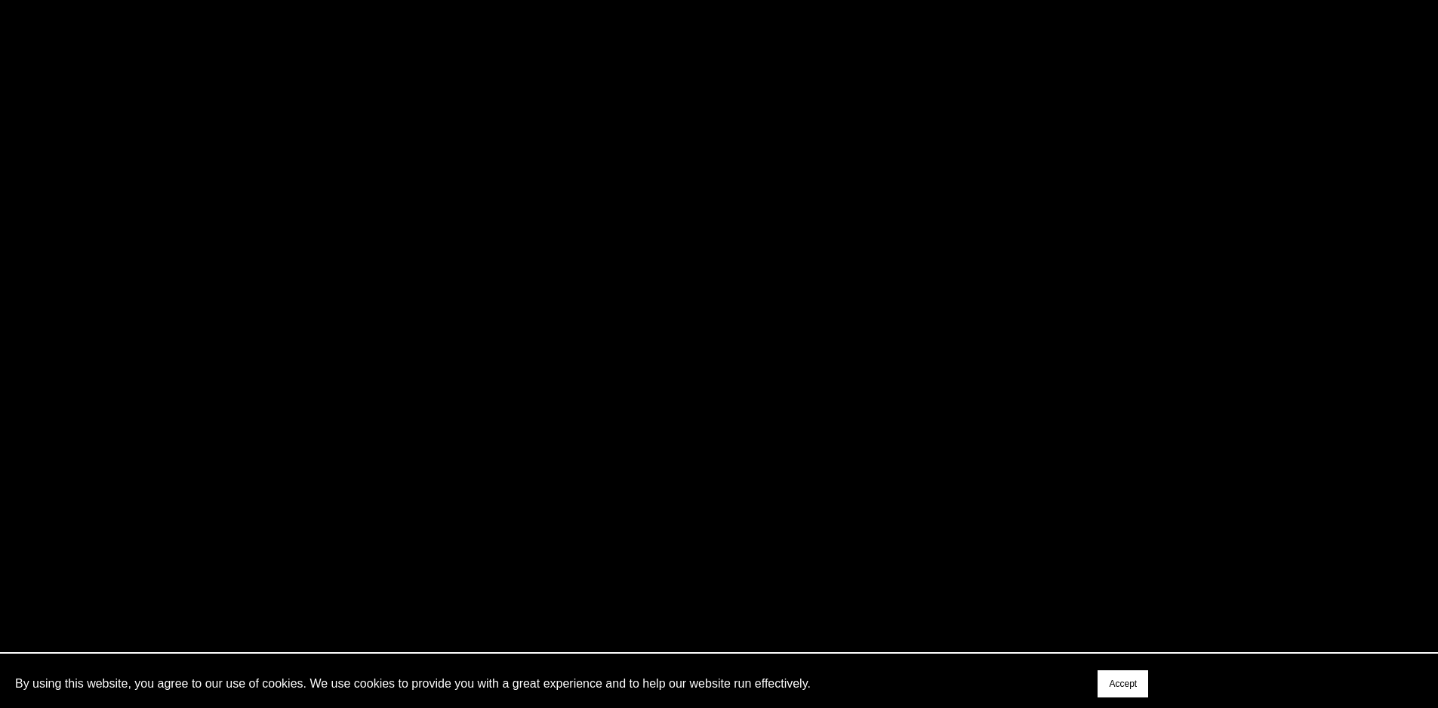
drag, startPoint x: 1185, startPoint y: 152, endPoint x: 1197, endPoint y: 281, distance: 128.9
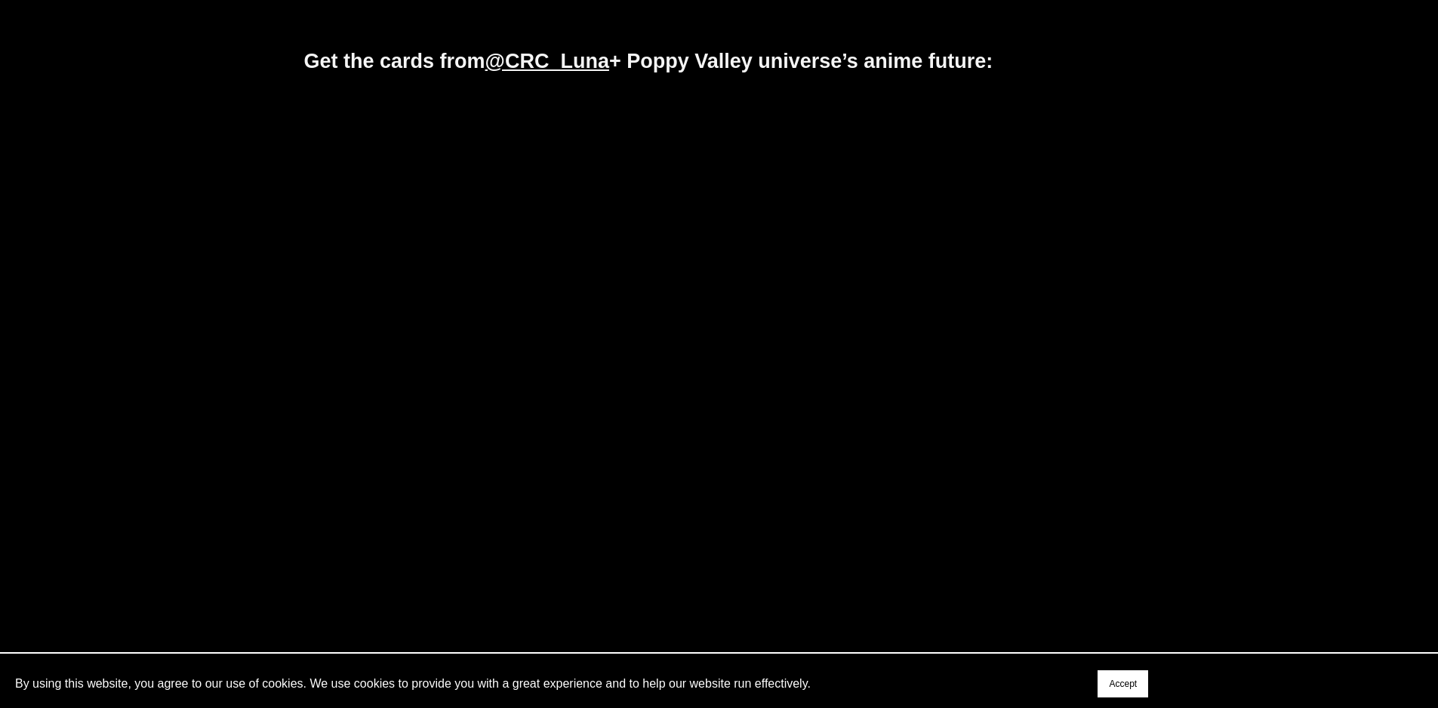
drag, startPoint x: 1196, startPoint y: 188, endPoint x: 1164, endPoint y: 174, distance: 35.2
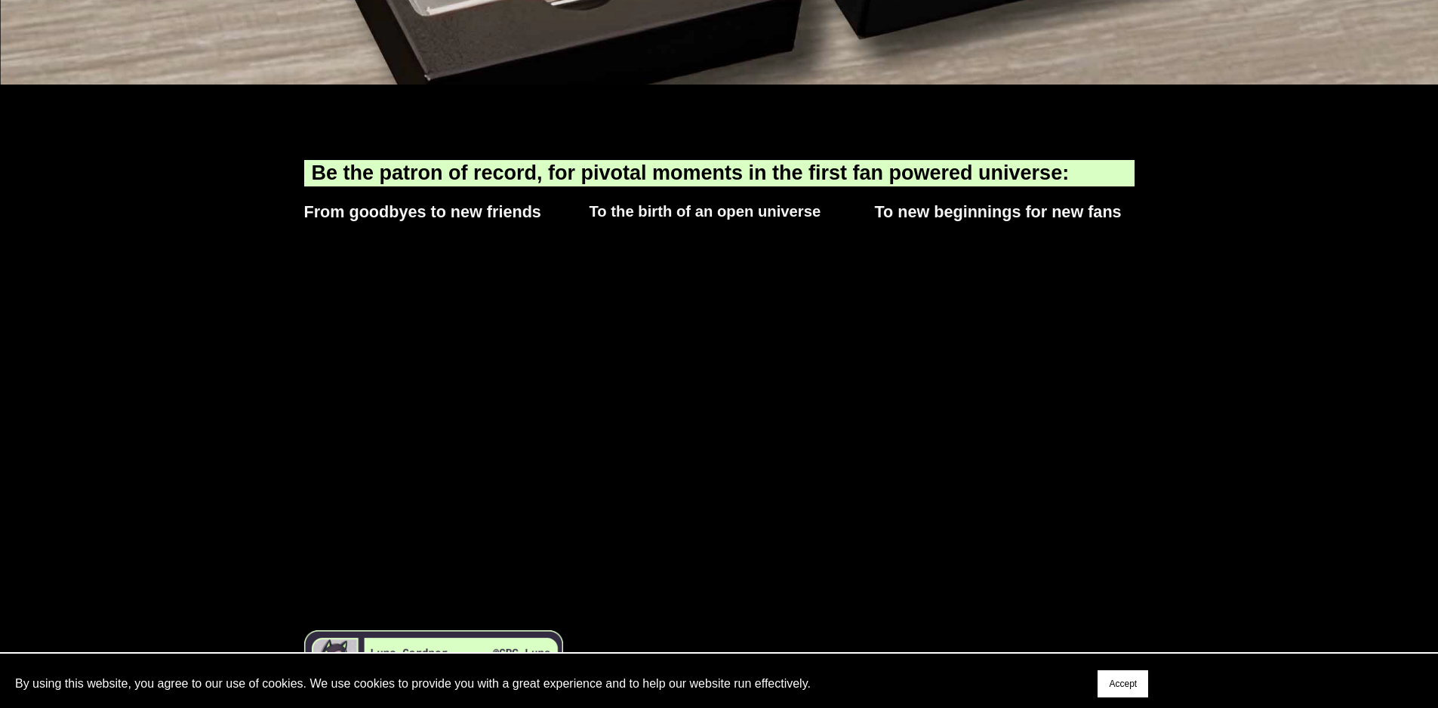
drag, startPoint x: 1131, startPoint y: 239, endPoint x: 1063, endPoint y: 436, distance: 208.1
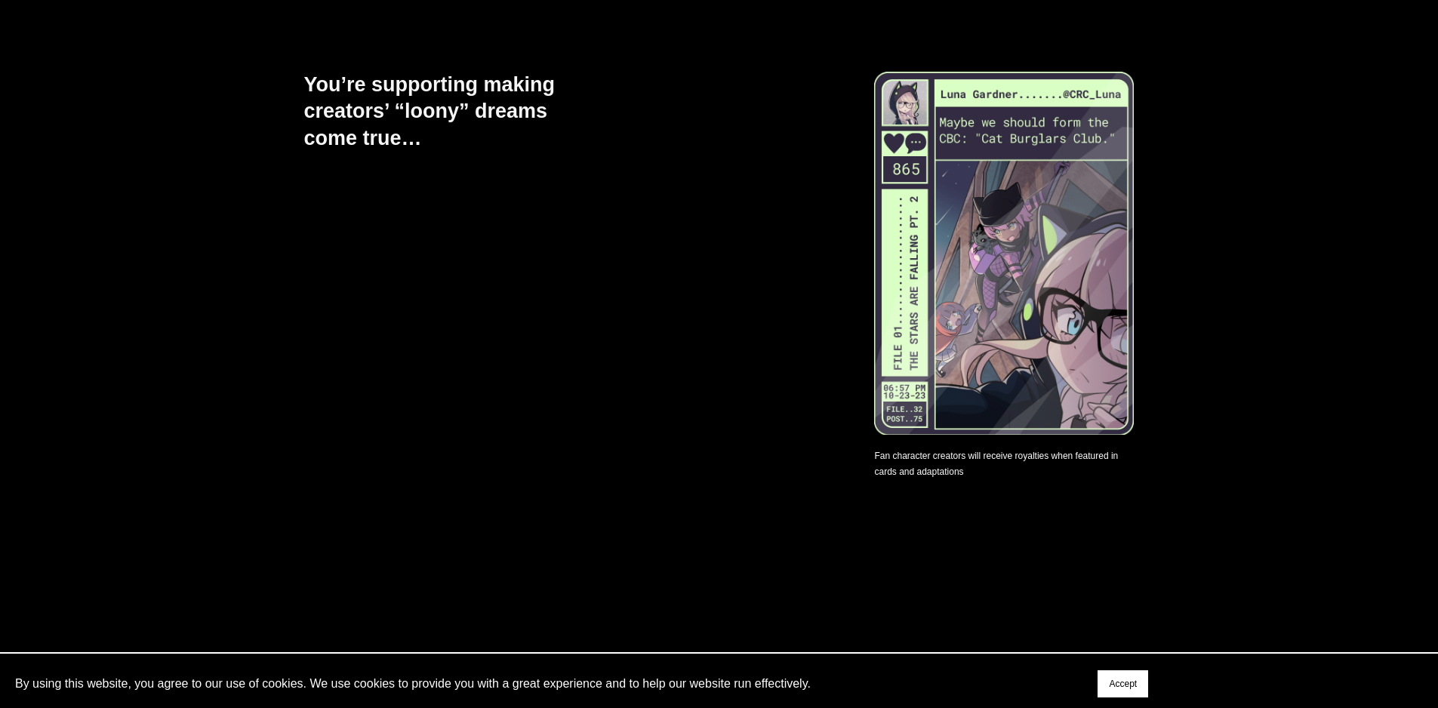
drag, startPoint x: 1017, startPoint y: 466, endPoint x: 1006, endPoint y: 505, distance: 39.9
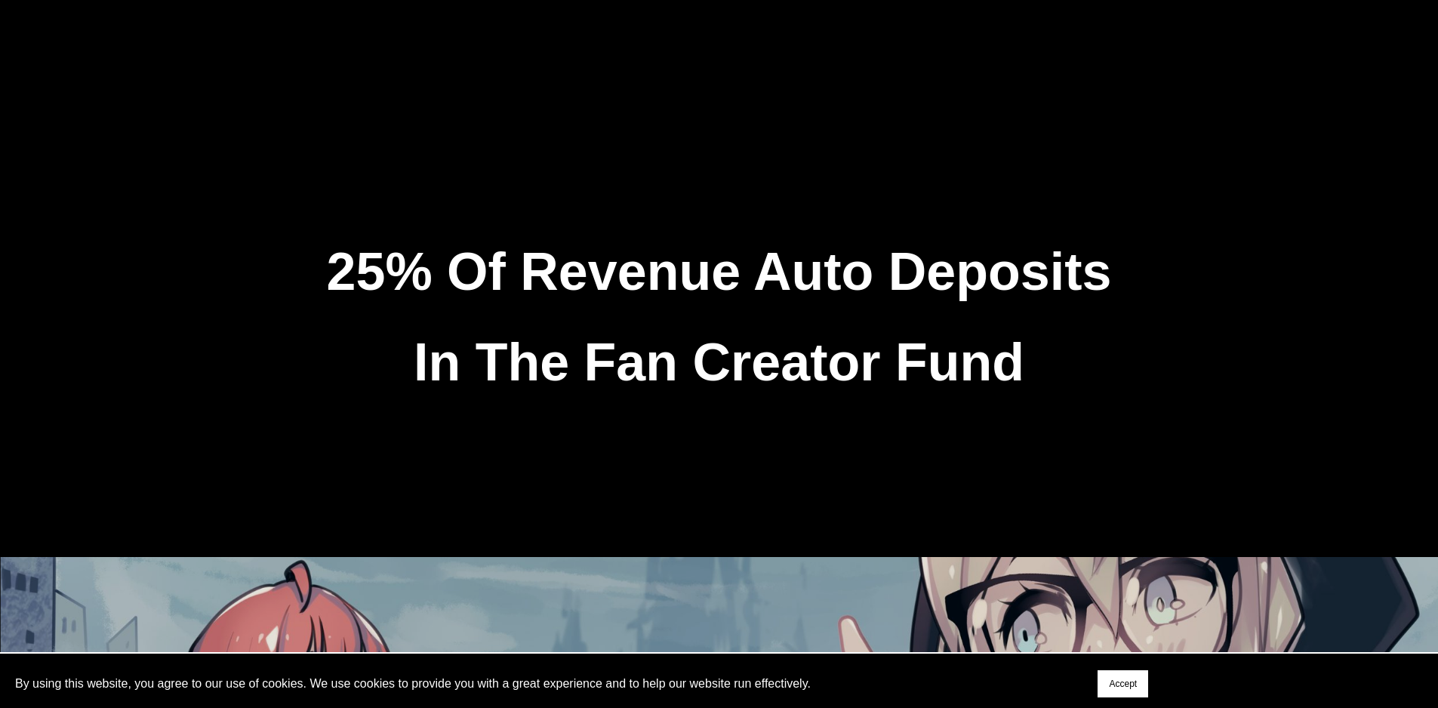
scroll to position [6508, 0]
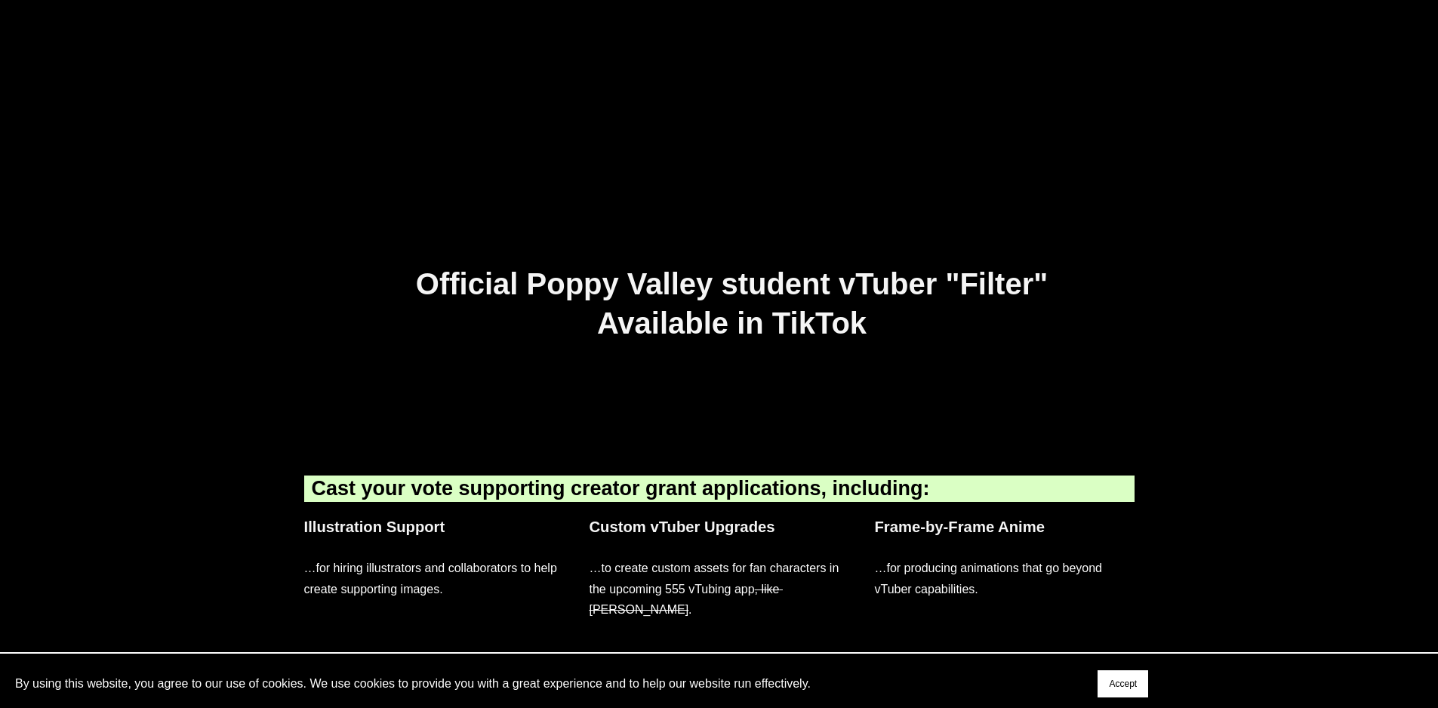
drag, startPoint x: 1350, startPoint y: 339, endPoint x: 1359, endPoint y: 675, distance: 336.0
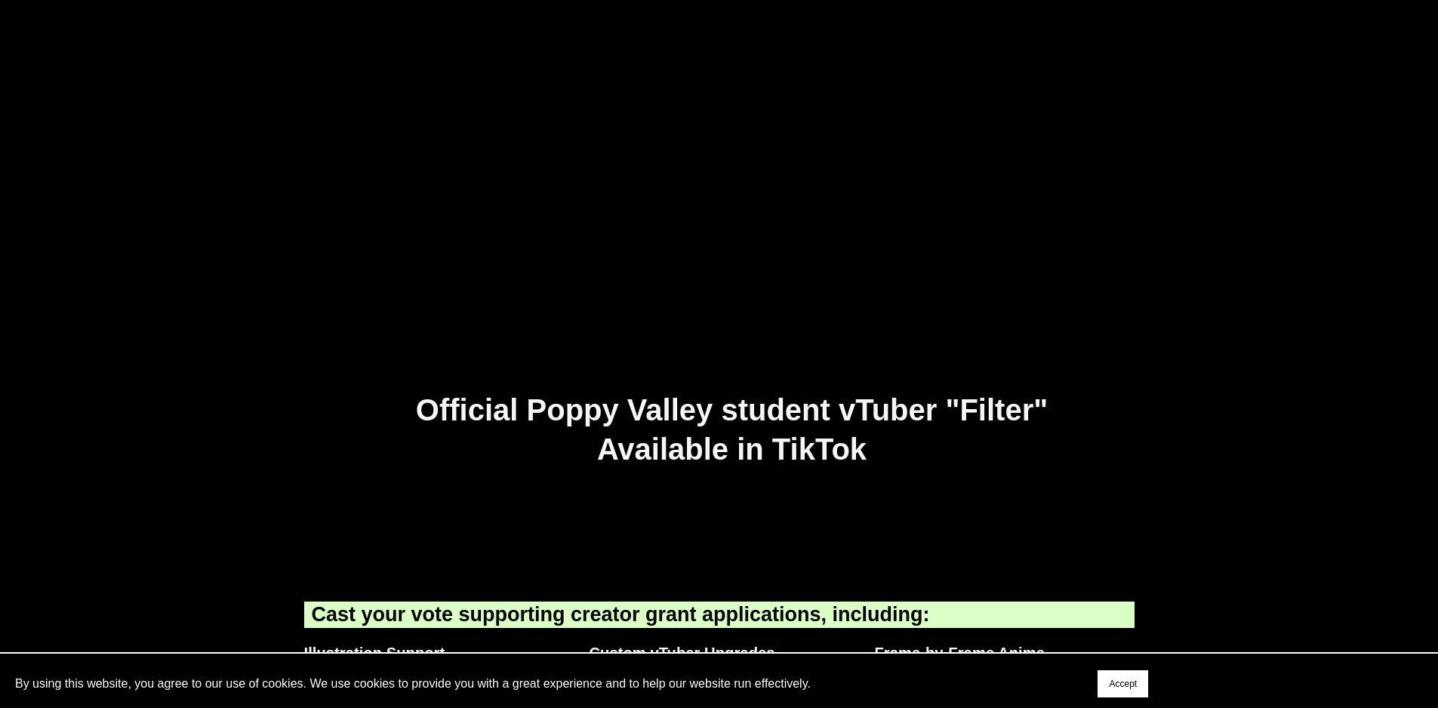
scroll to position [8698, 0]
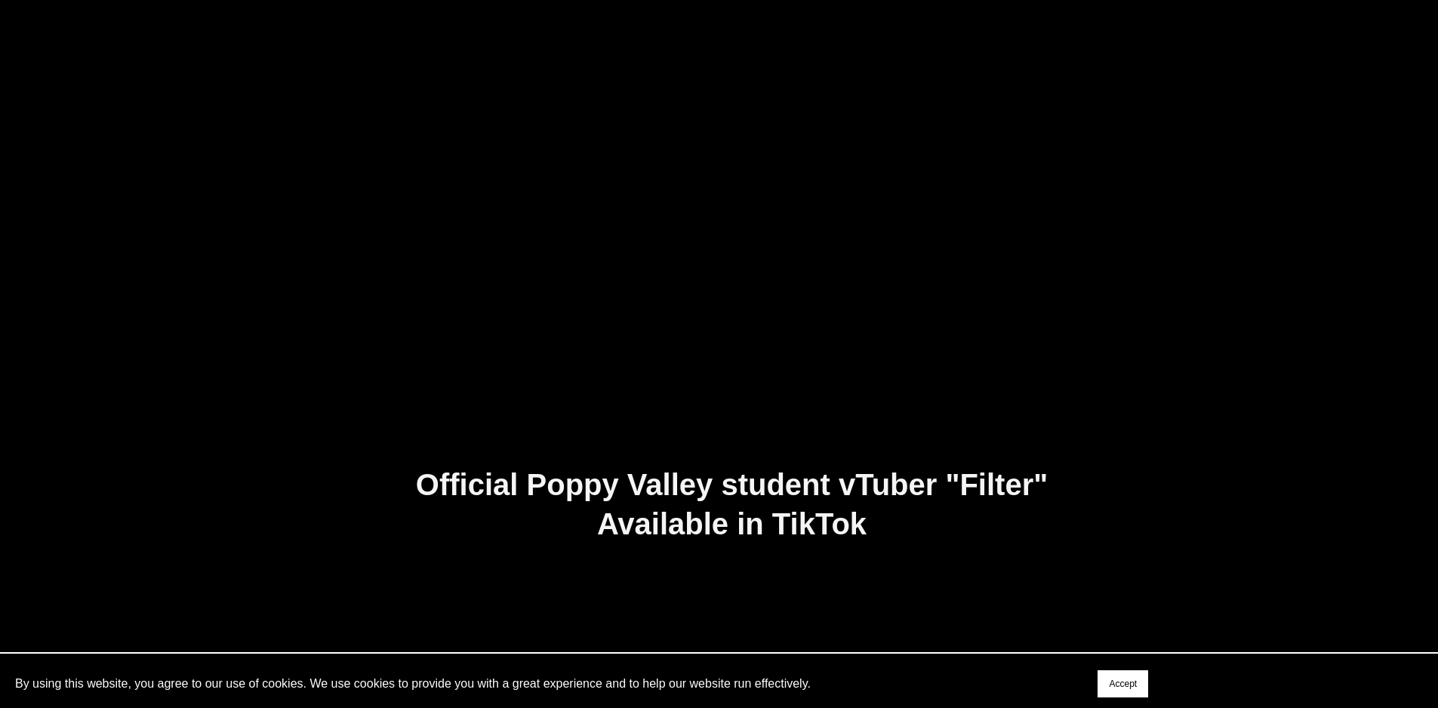
drag, startPoint x: 1267, startPoint y: 463, endPoint x: 1271, endPoint y: 375, distance: 87.7
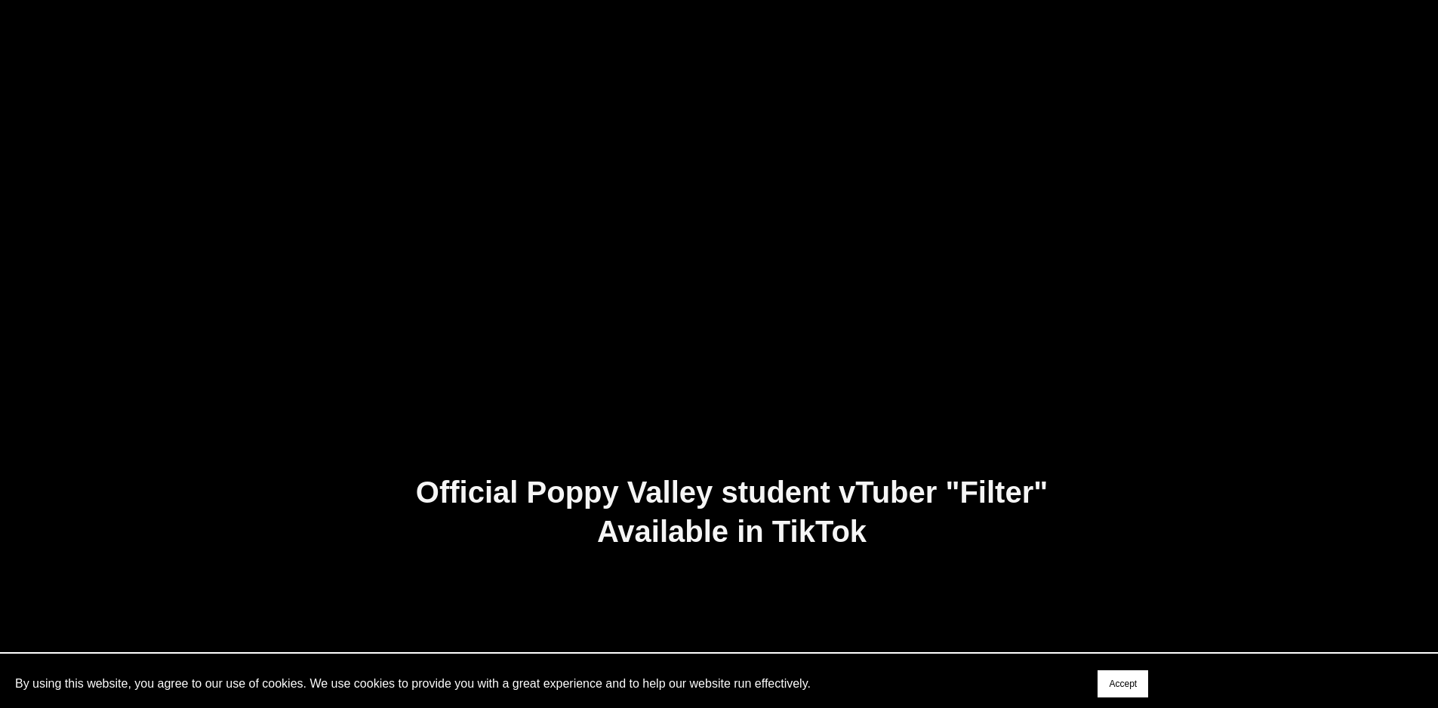
type input "****"
